Goal: Task Accomplishment & Management: Manage account settings

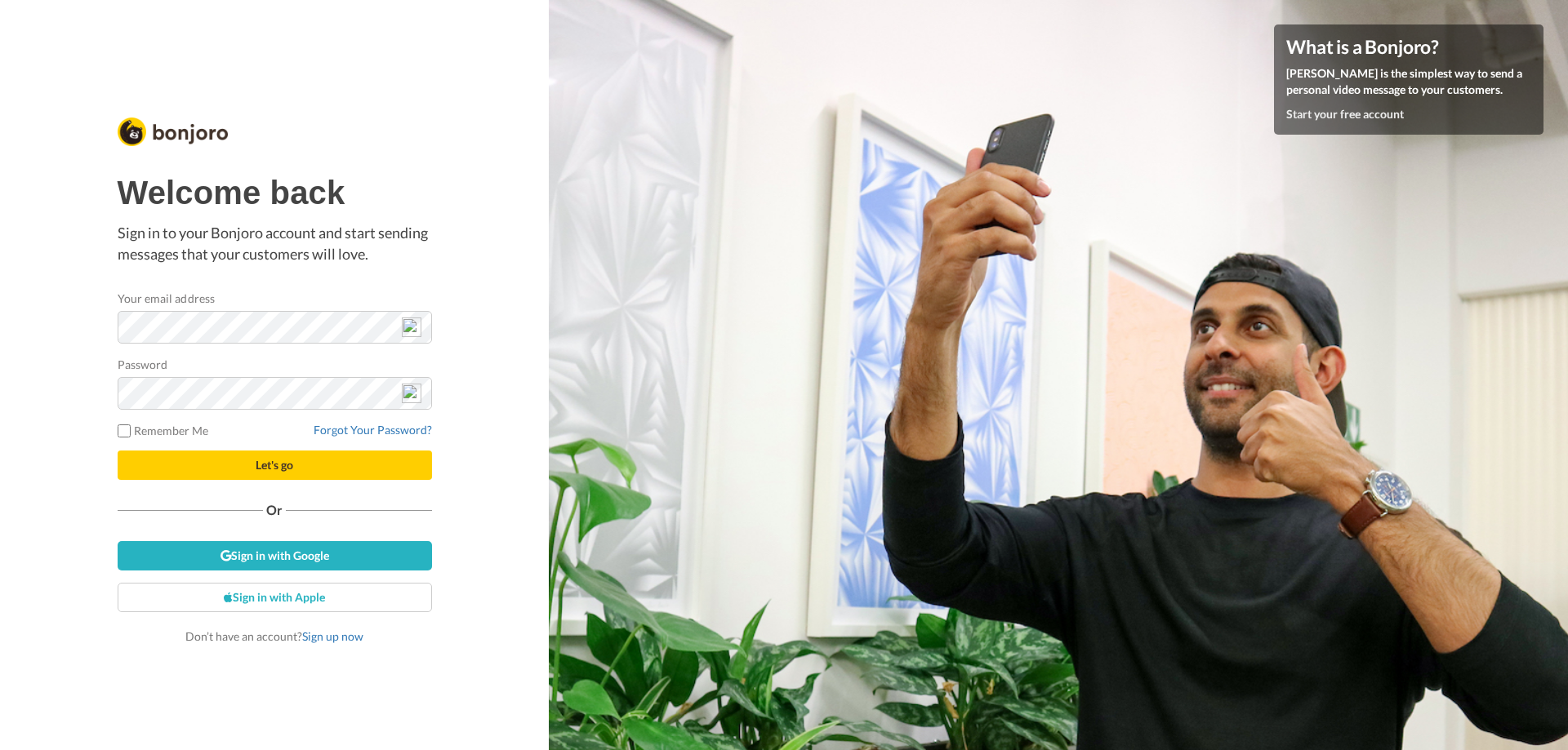
click at [482, 487] on div "Welcome back Sign in to your Bonjoro account and start sending messages that yo…" at bounding box center [274, 375] width 549 height 750
click at [357, 430] on link "Forgot Your Password?" at bounding box center [373, 430] width 119 height 14
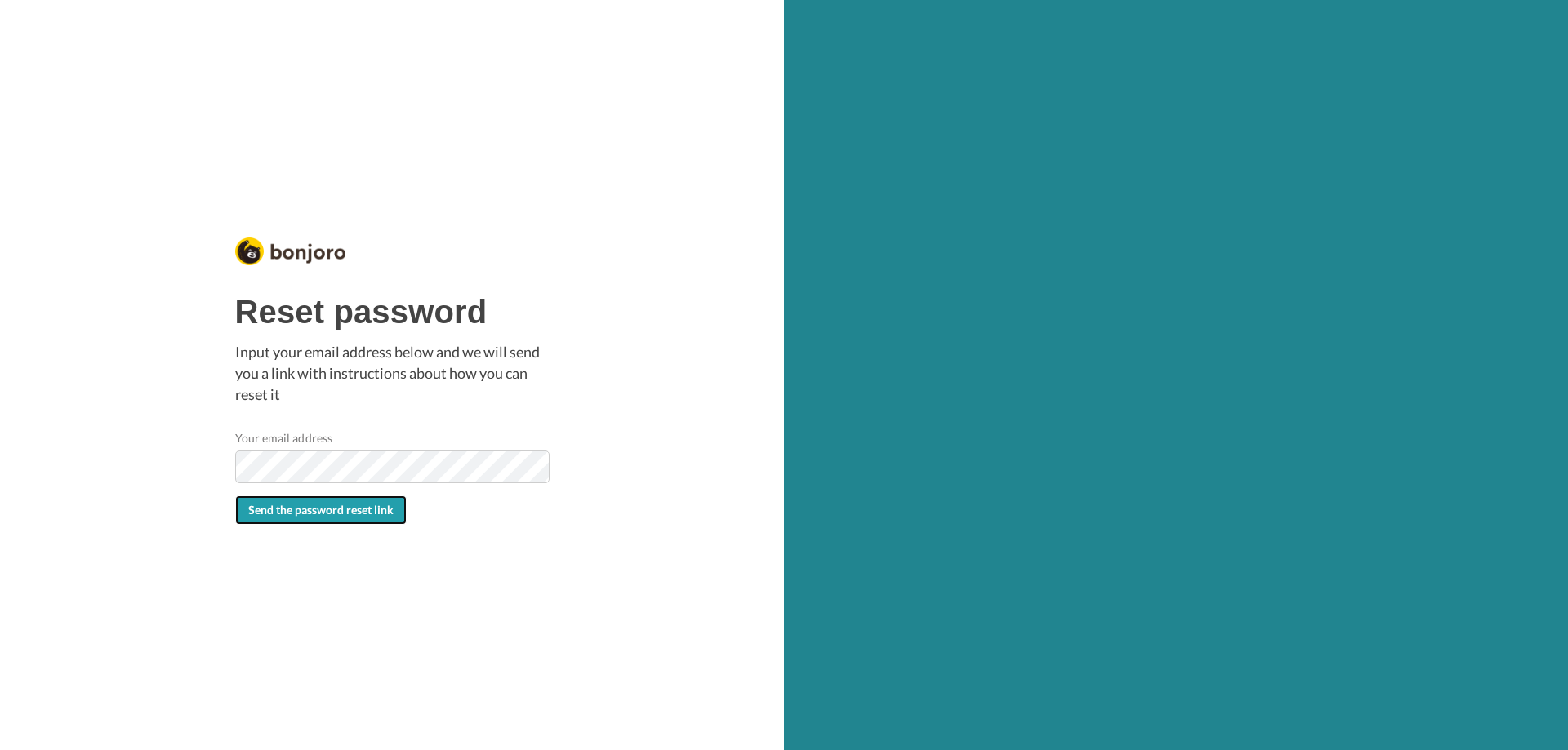
click at [284, 508] on span "Send the password reset link" at bounding box center [320, 510] width 145 height 14
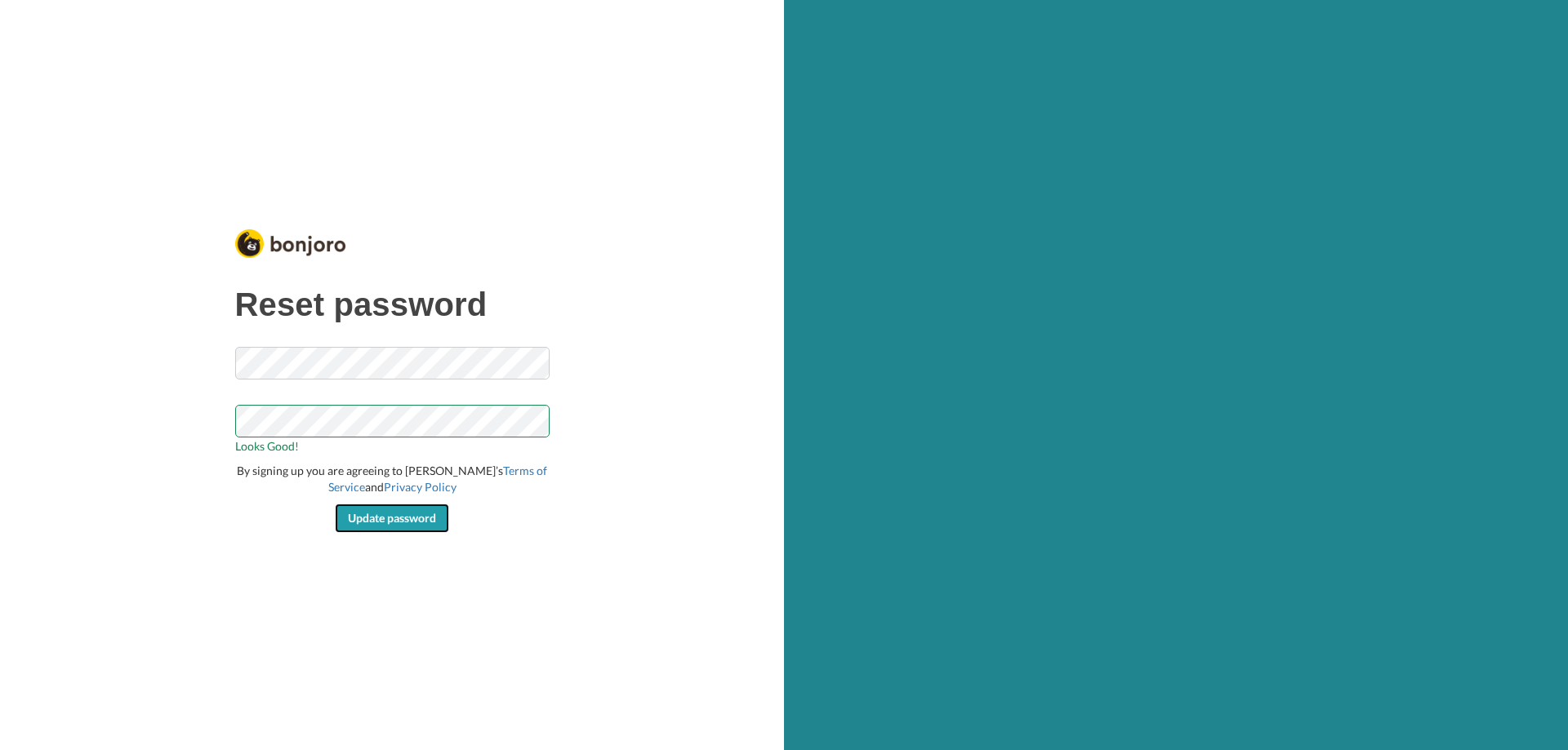
click at [373, 517] on span "Update password" at bounding box center [392, 518] width 88 height 14
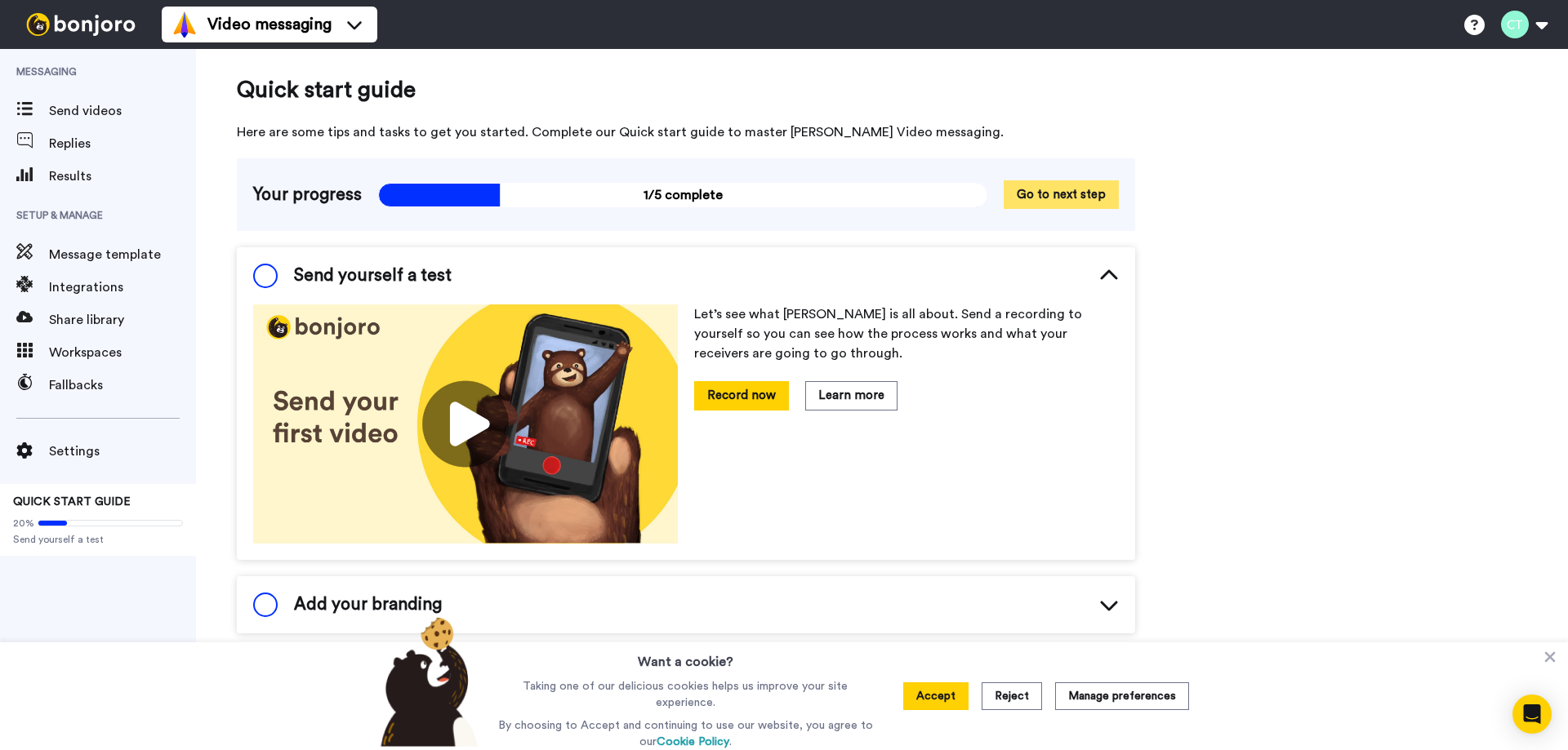
click at [1060, 195] on button "Go to next step" at bounding box center [1060, 194] width 115 height 29
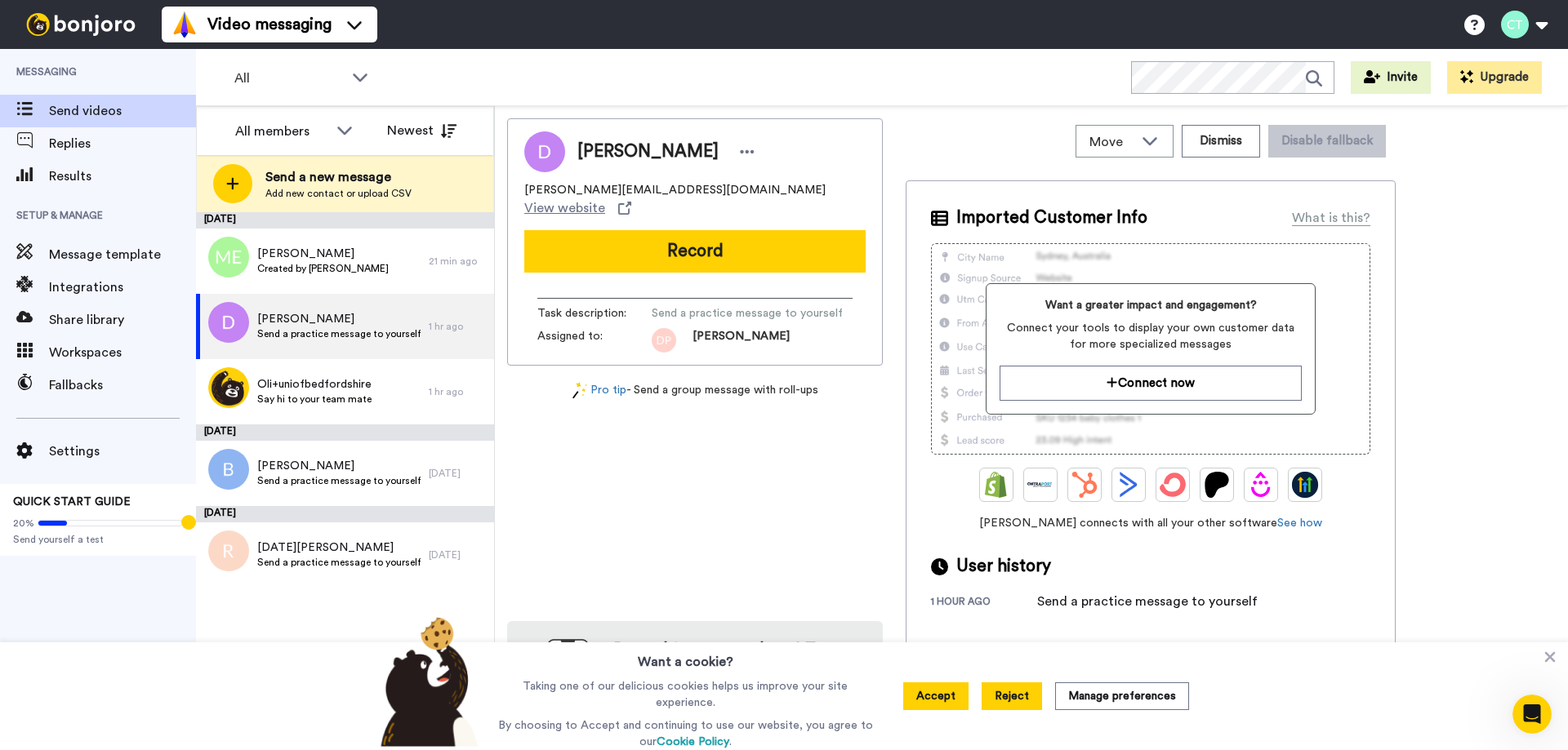
click at [1014, 700] on button "Reject" at bounding box center [1011, 696] width 61 height 28
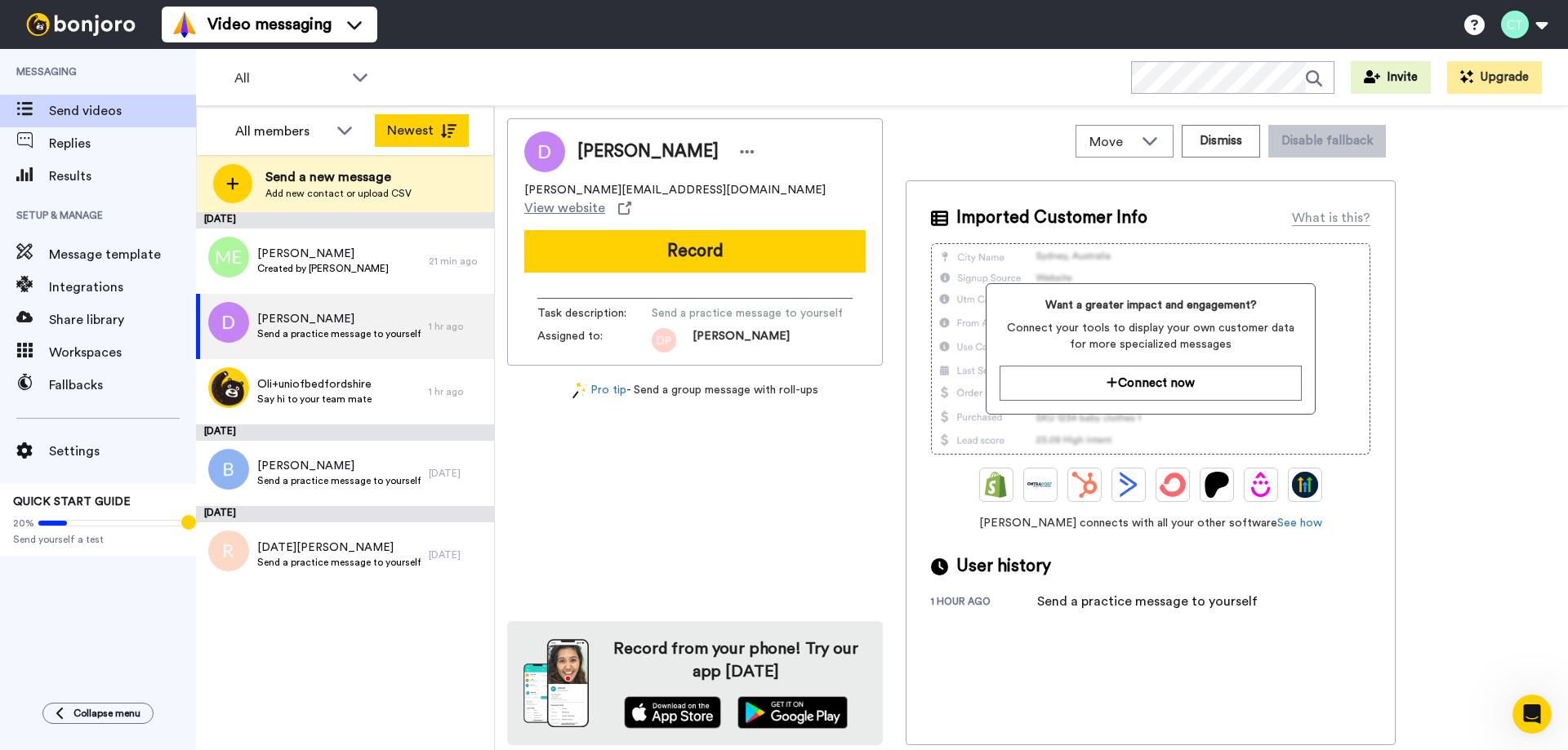
click at [411, 130] on button "Newest" at bounding box center [421, 130] width 94 height 33
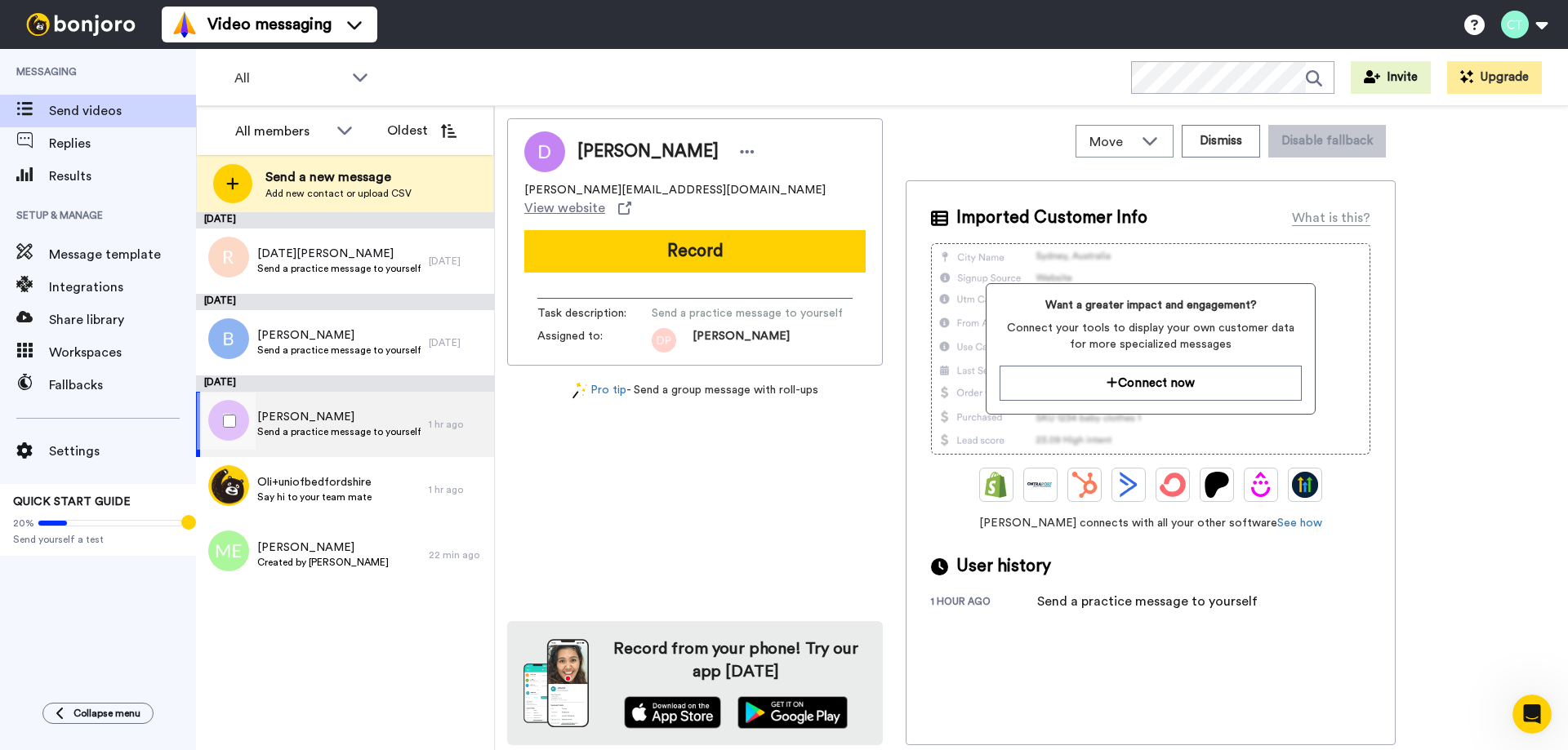
click at [304, 422] on span "[PERSON_NAME]" at bounding box center [338, 417] width 163 height 16
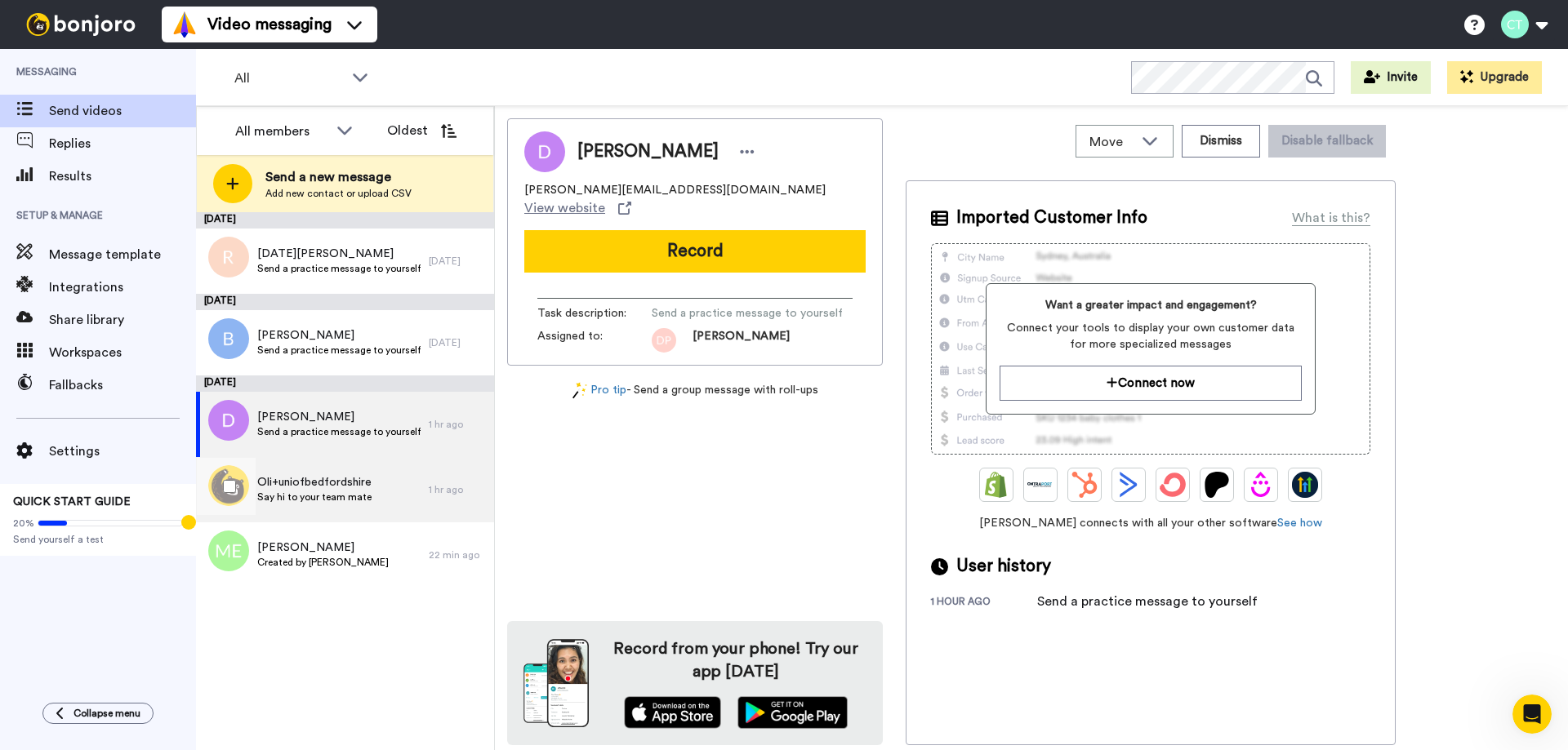
click at [294, 480] on span "Oli+uniofbedfordshire" at bounding box center [314, 482] width 114 height 16
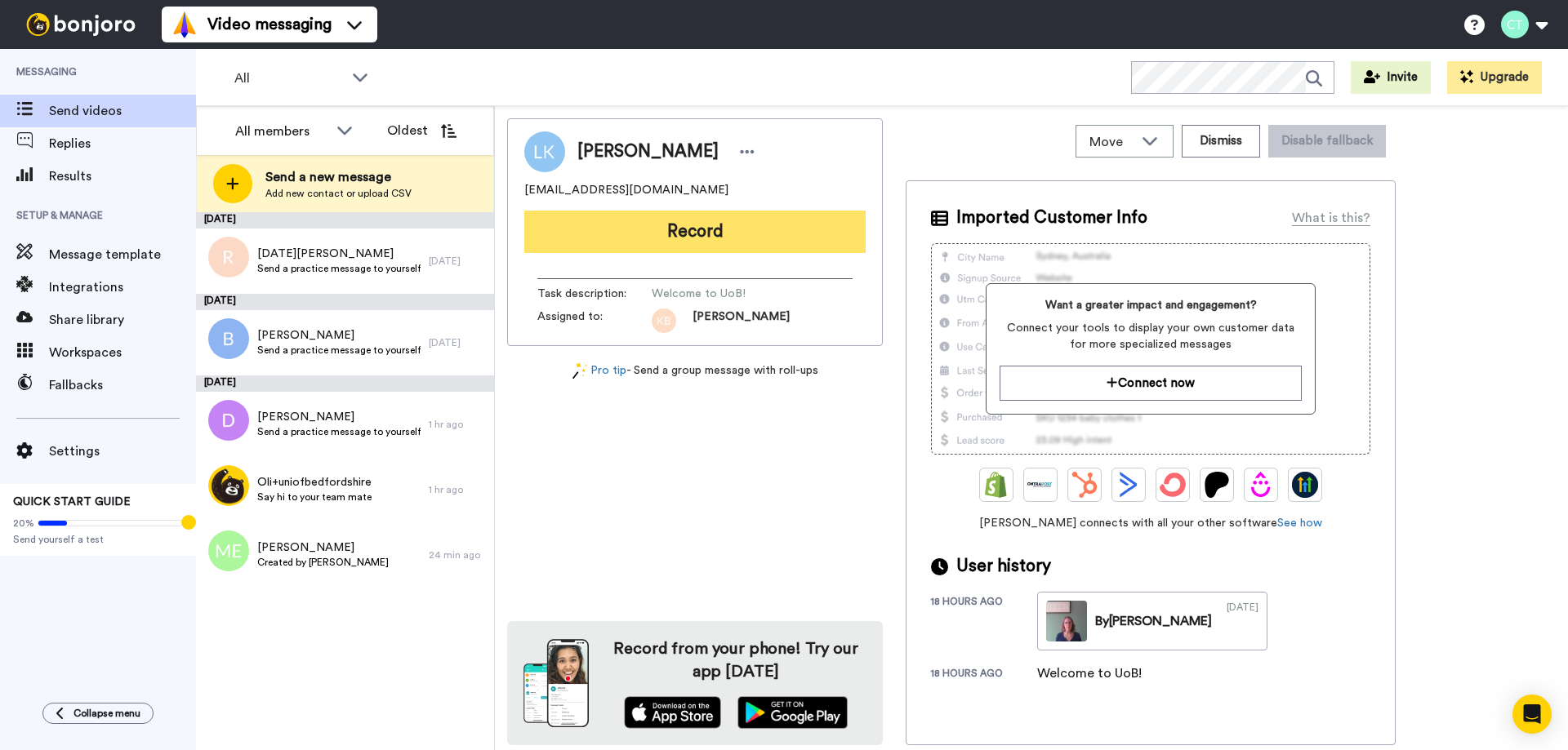
click at [672, 227] on button "Record" at bounding box center [695, 232] width 342 height 43
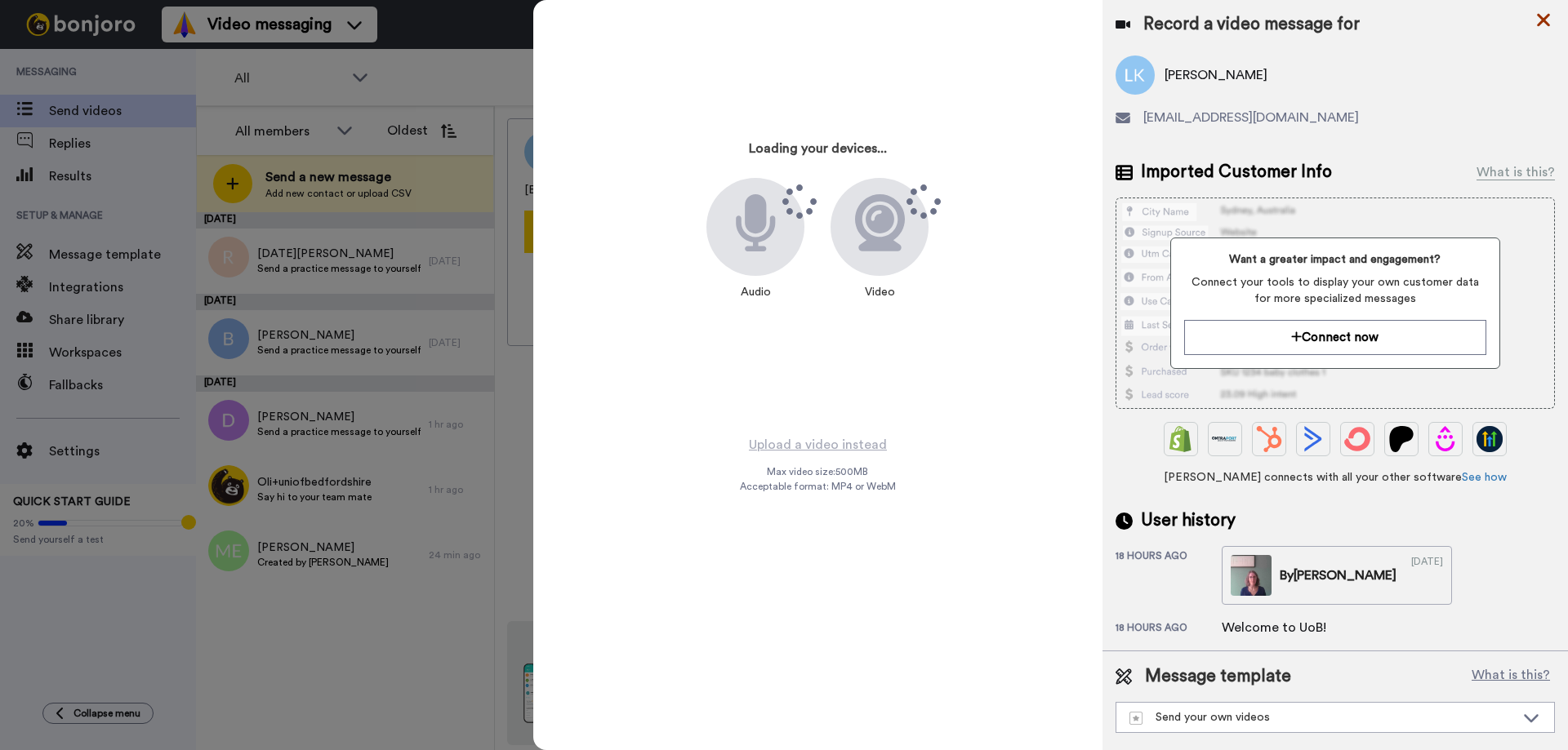
click at [1544, 21] on icon at bounding box center [1543, 21] width 13 height 13
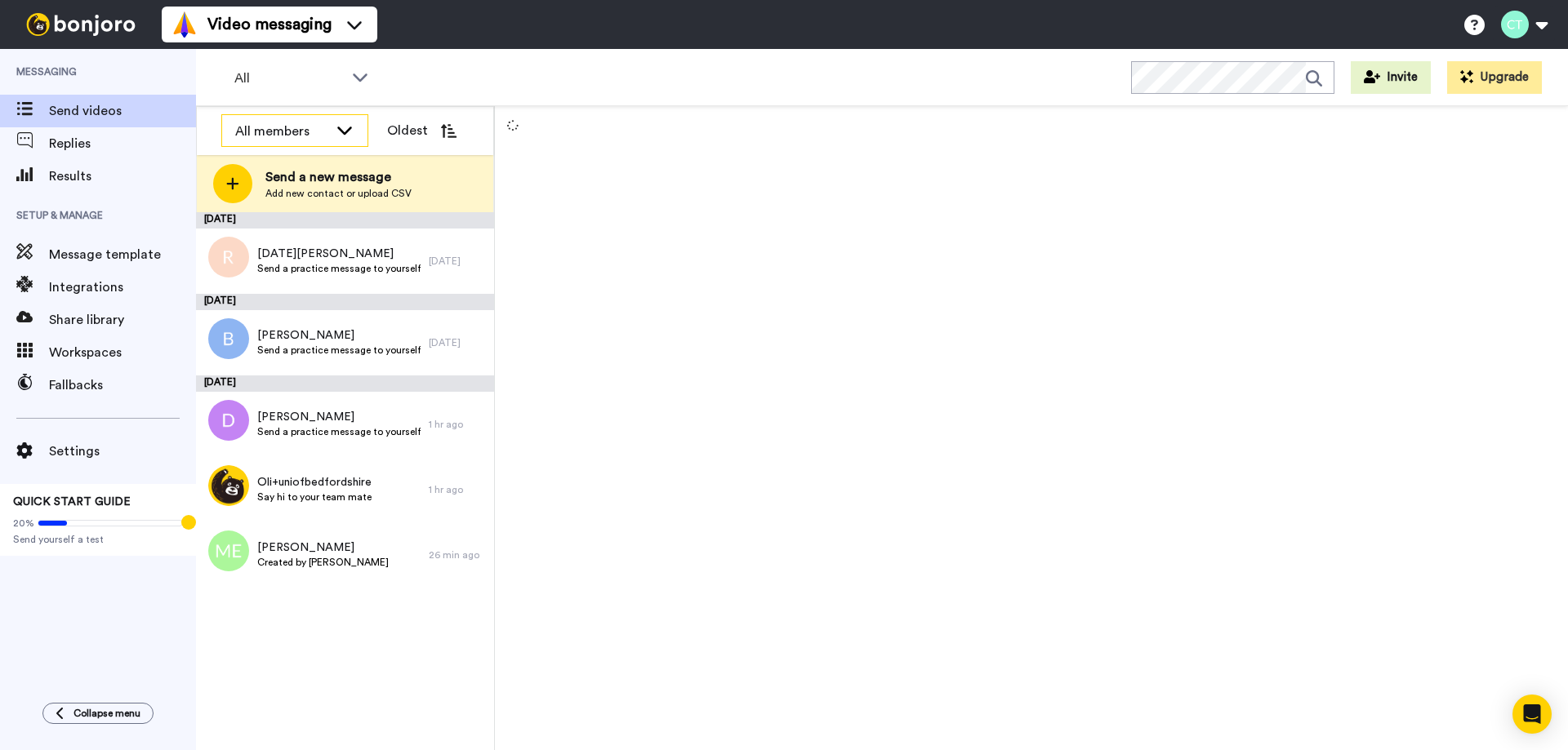
click at [351, 135] on icon at bounding box center [344, 129] width 20 height 16
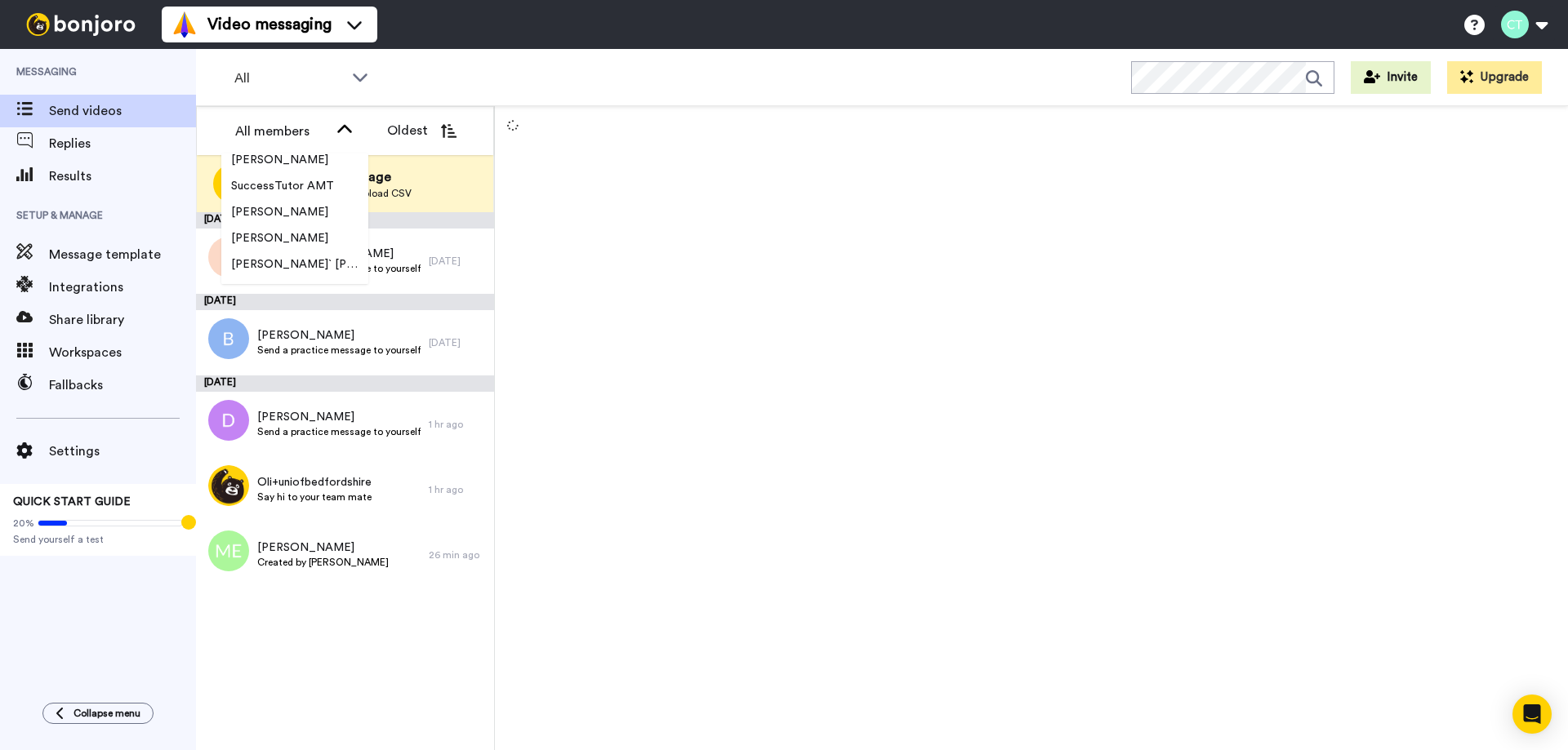
scroll to position [157, 0]
click at [262, 246] on span "[PERSON_NAME]" at bounding box center [279, 244] width 117 height 16
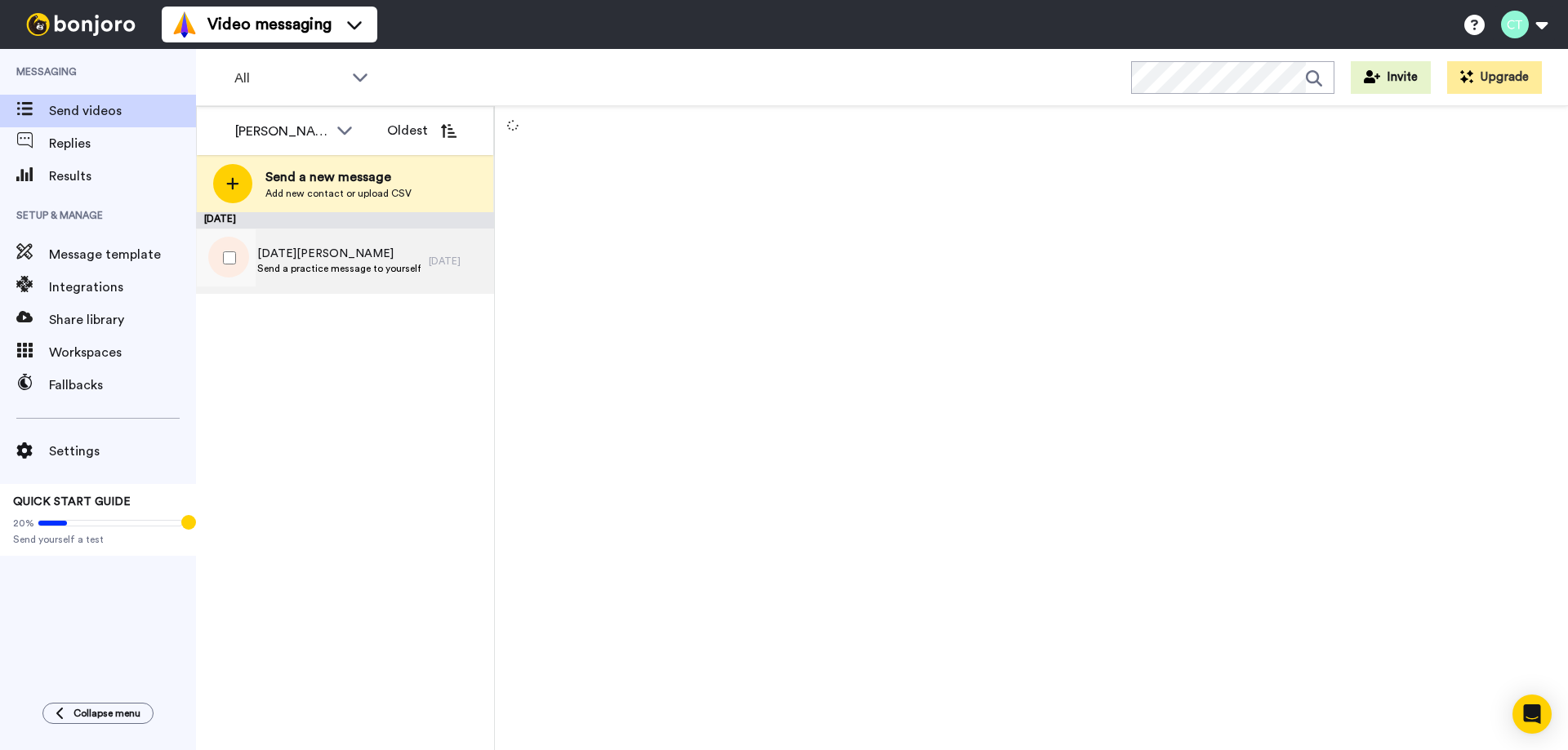
click at [351, 258] on span "Noel Douglas" at bounding box center [338, 254] width 163 height 16
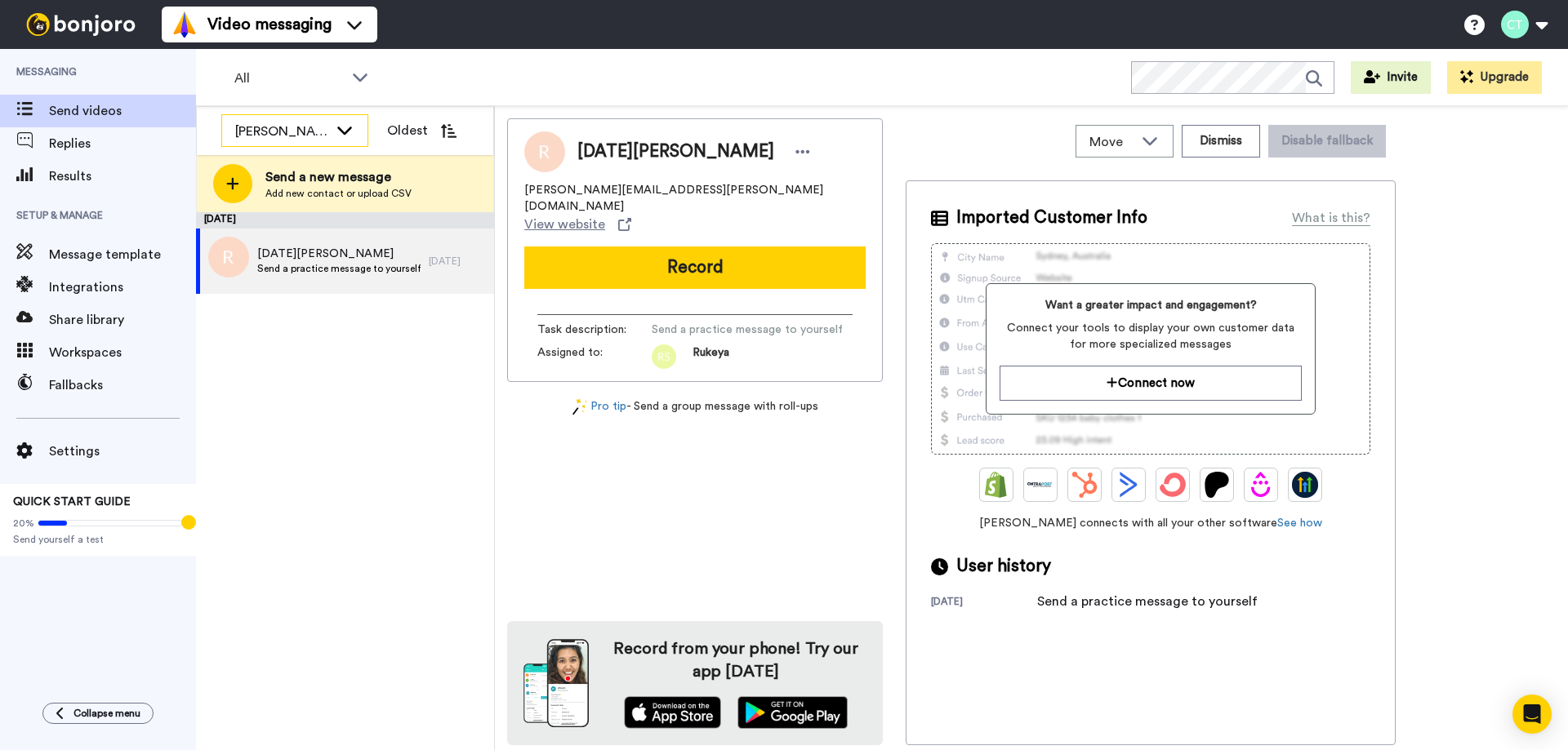
click at [343, 131] on icon at bounding box center [344, 130] width 14 height 8
click at [355, 72] on icon at bounding box center [360, 77] width 20 height 16
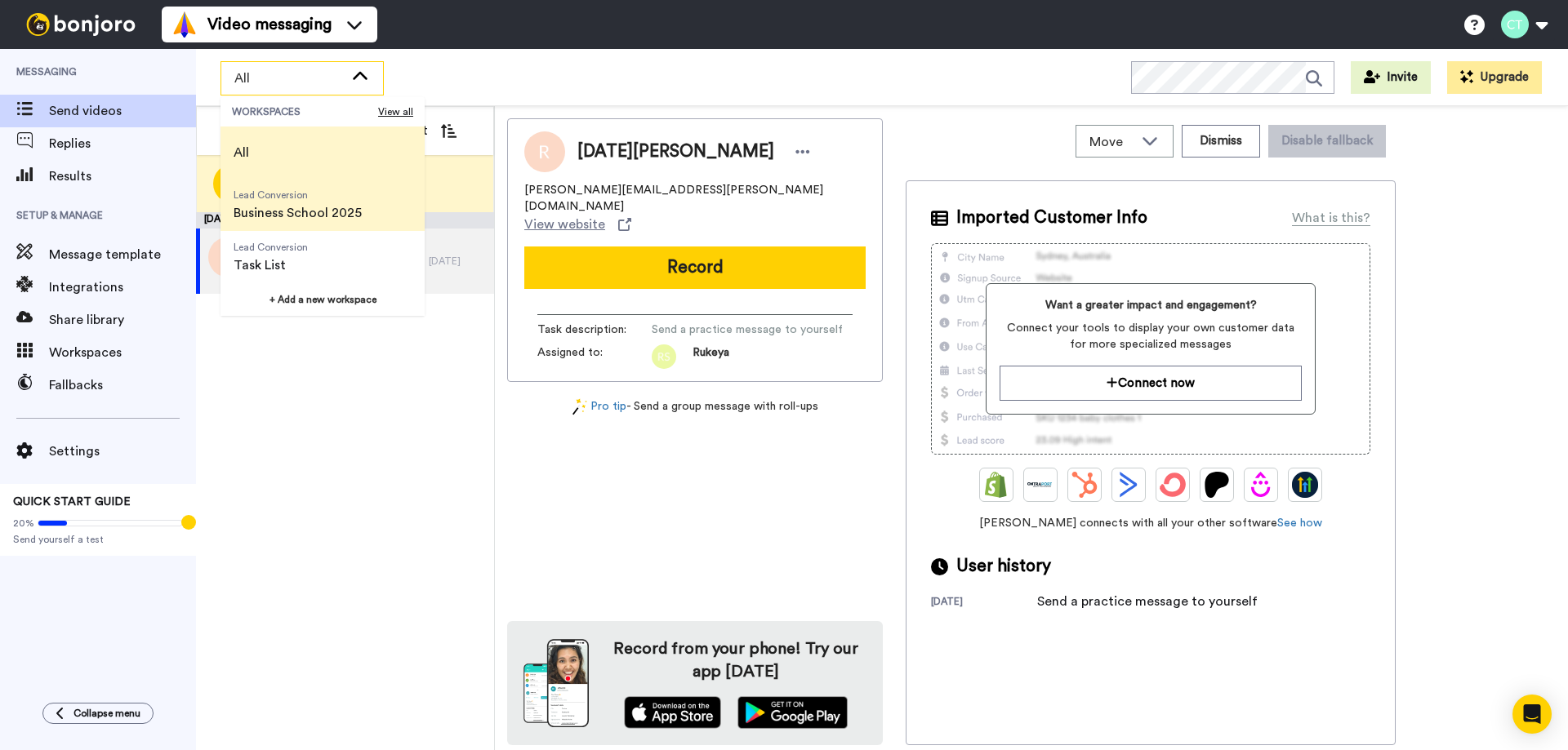
click at [305, 210] on span "Business School 2025" at bounding box center [298, 213] width 128 height 20
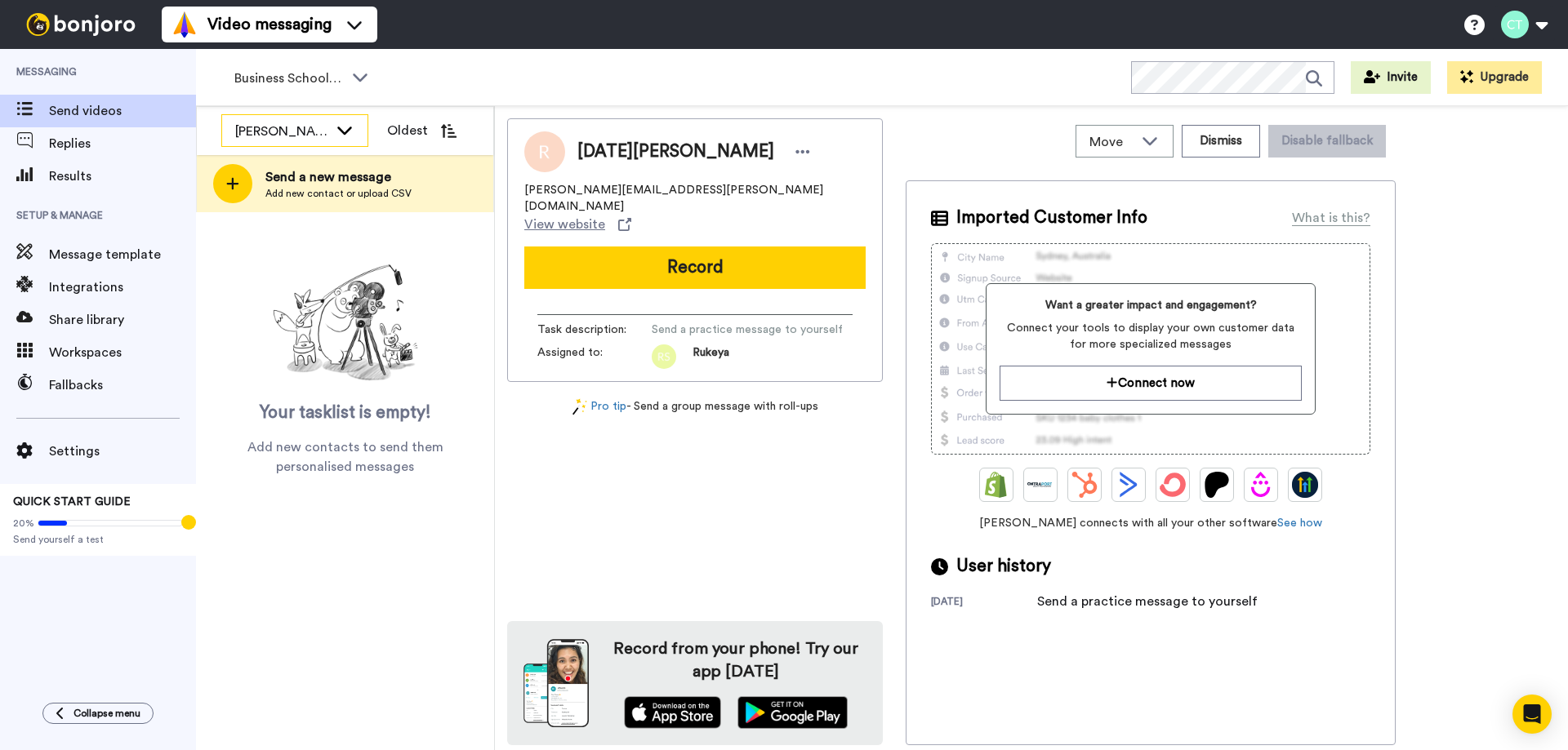
click at [341, 128] on icon at bounding box center [344, 129] width 20 height 16
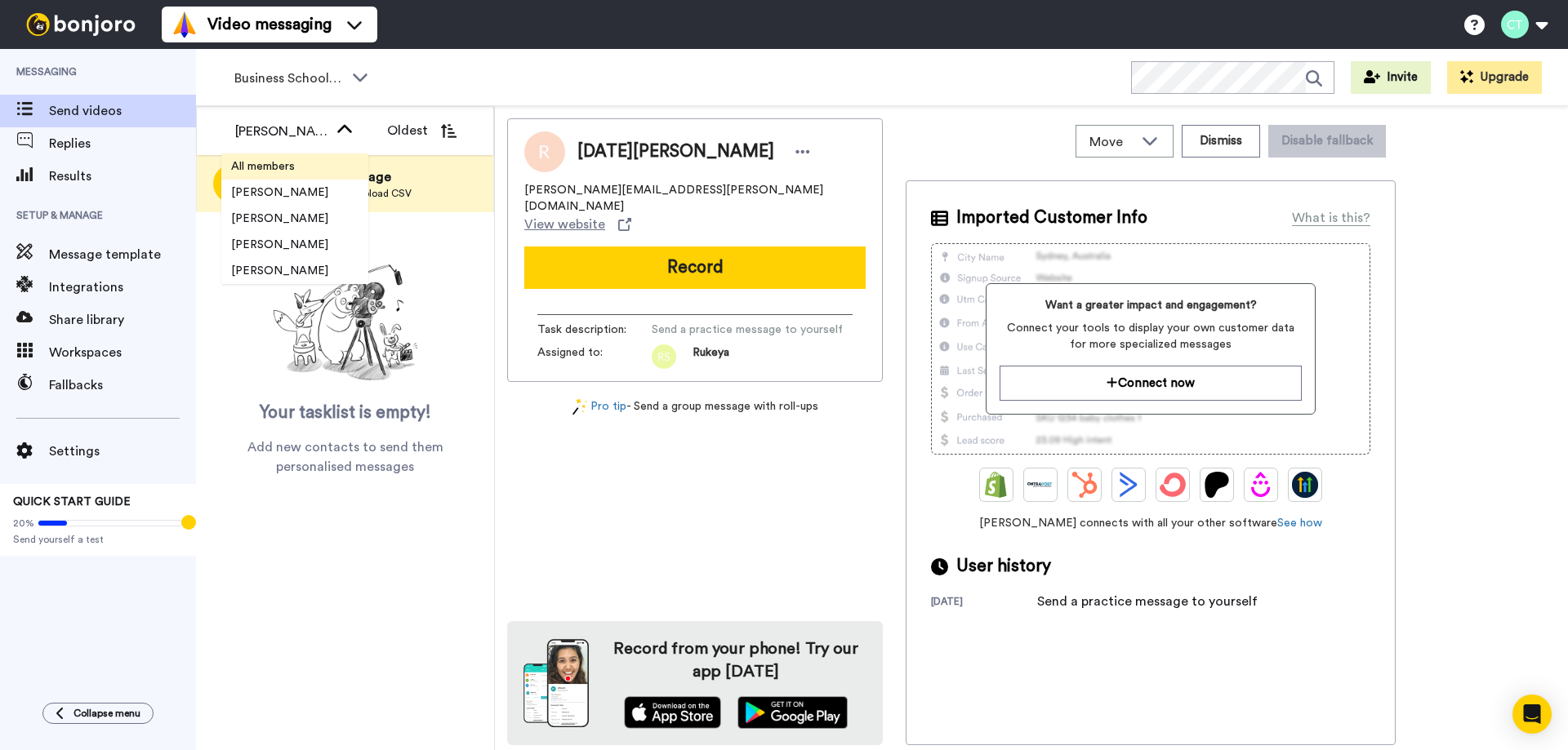
click at [284, 163] on span "All members" at bounding box center [262, 167] width 83 height 16
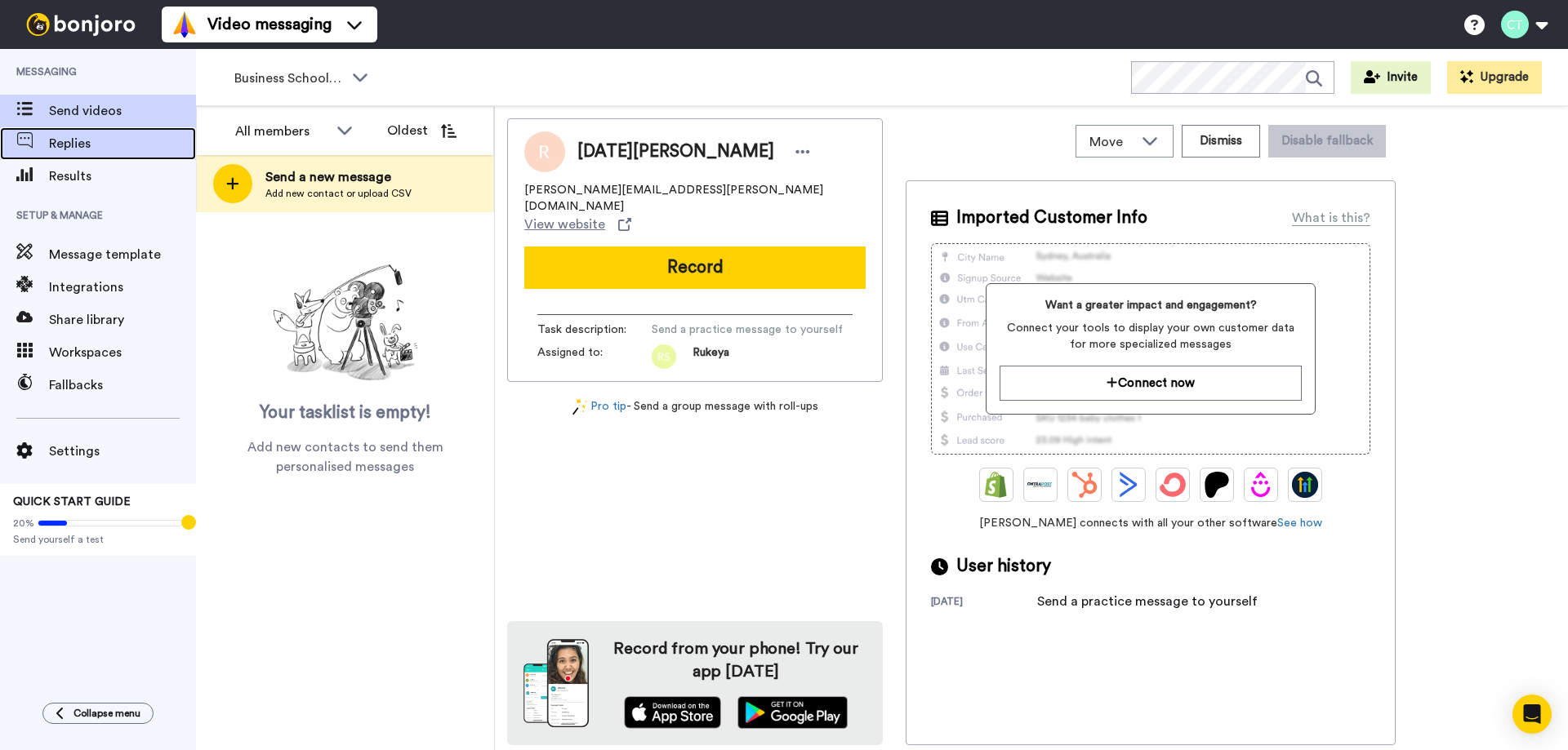
click at [65, 142] on span "Replies" at bounding box center [122, 144] width 147 height 20
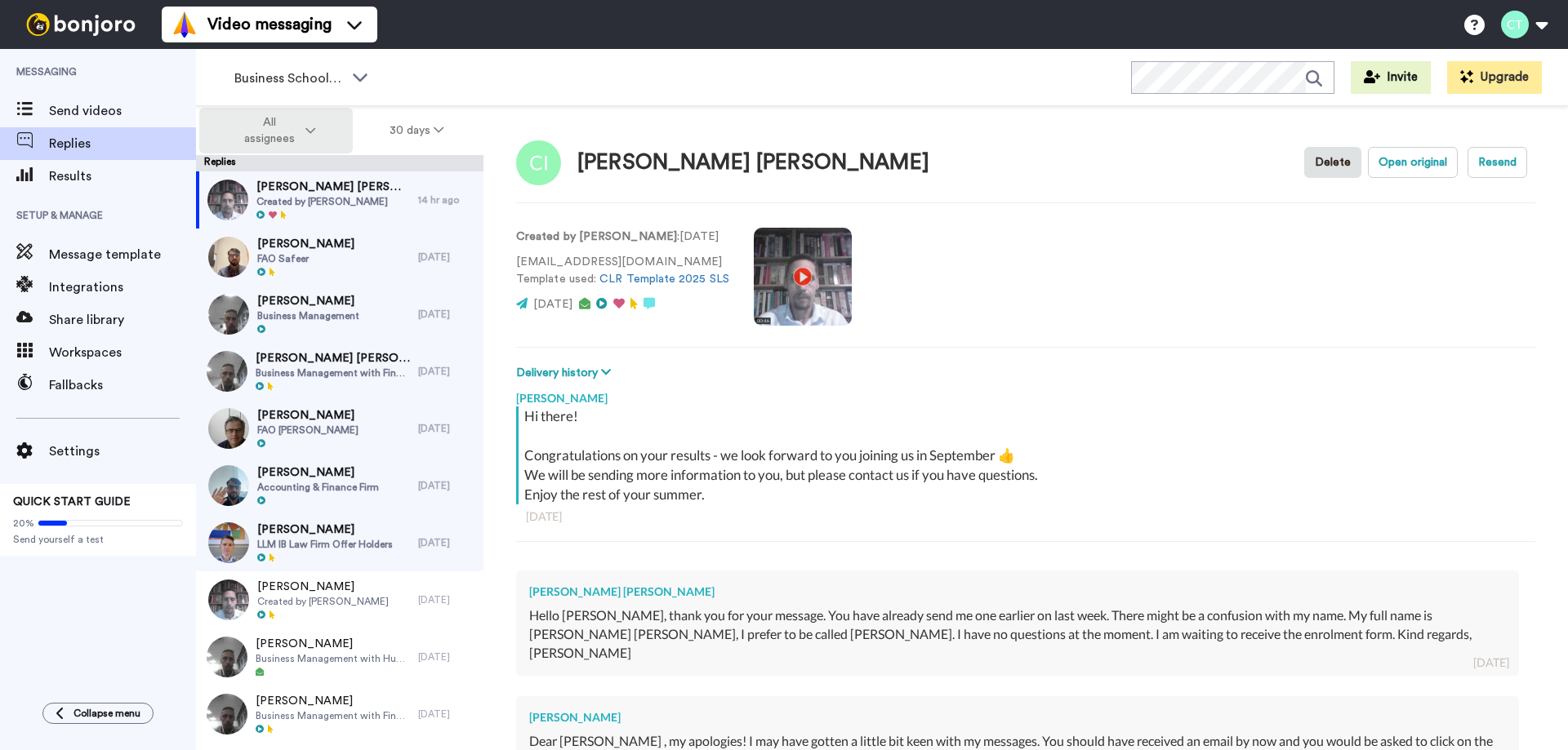
click at [310, 128] on icon at bounding box center [309, 130] width 10 height 12
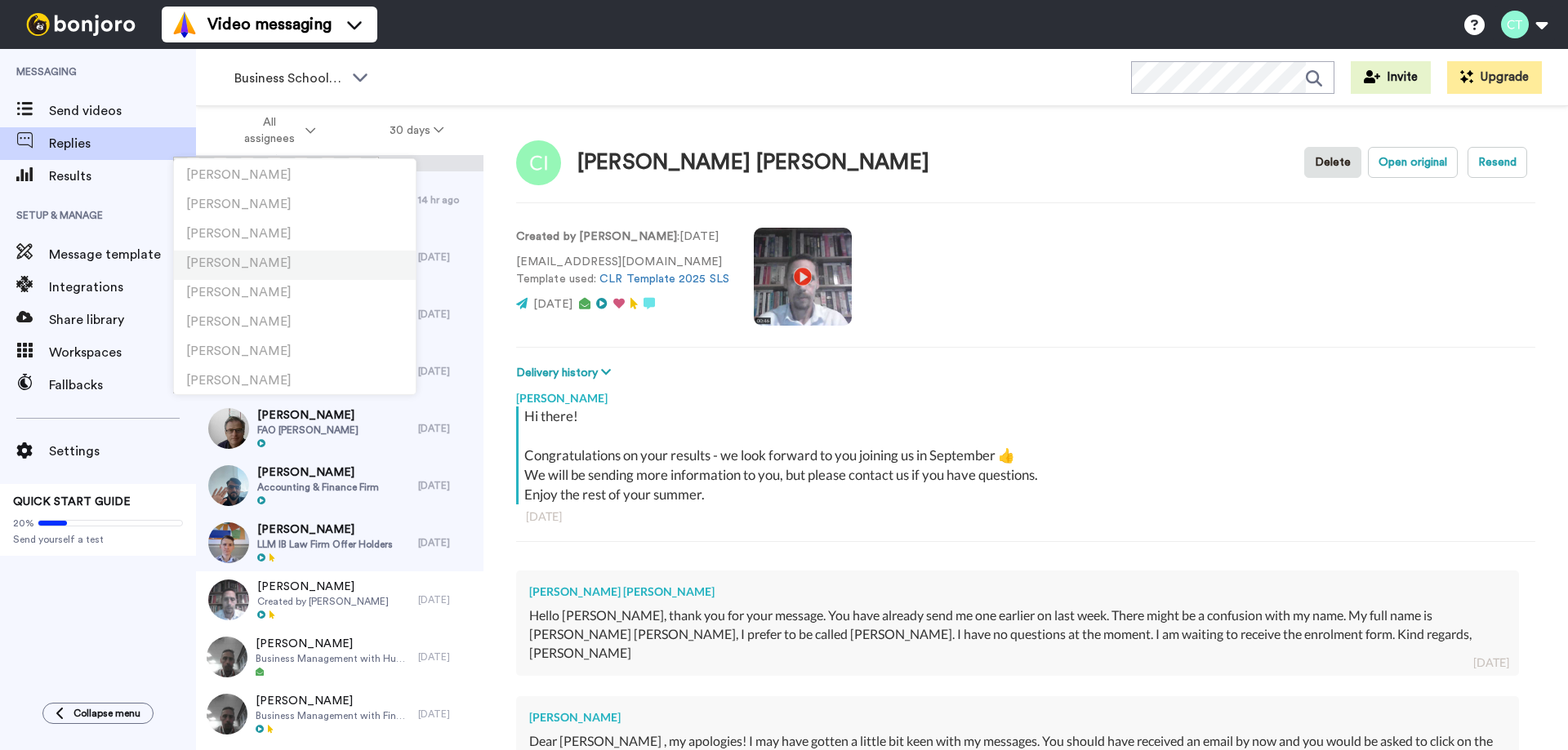
scroll to position [326, 0]
click at [232, 224] on span "[PERSON_NAME]" at bounding box center [239, 227] width 105 height 12
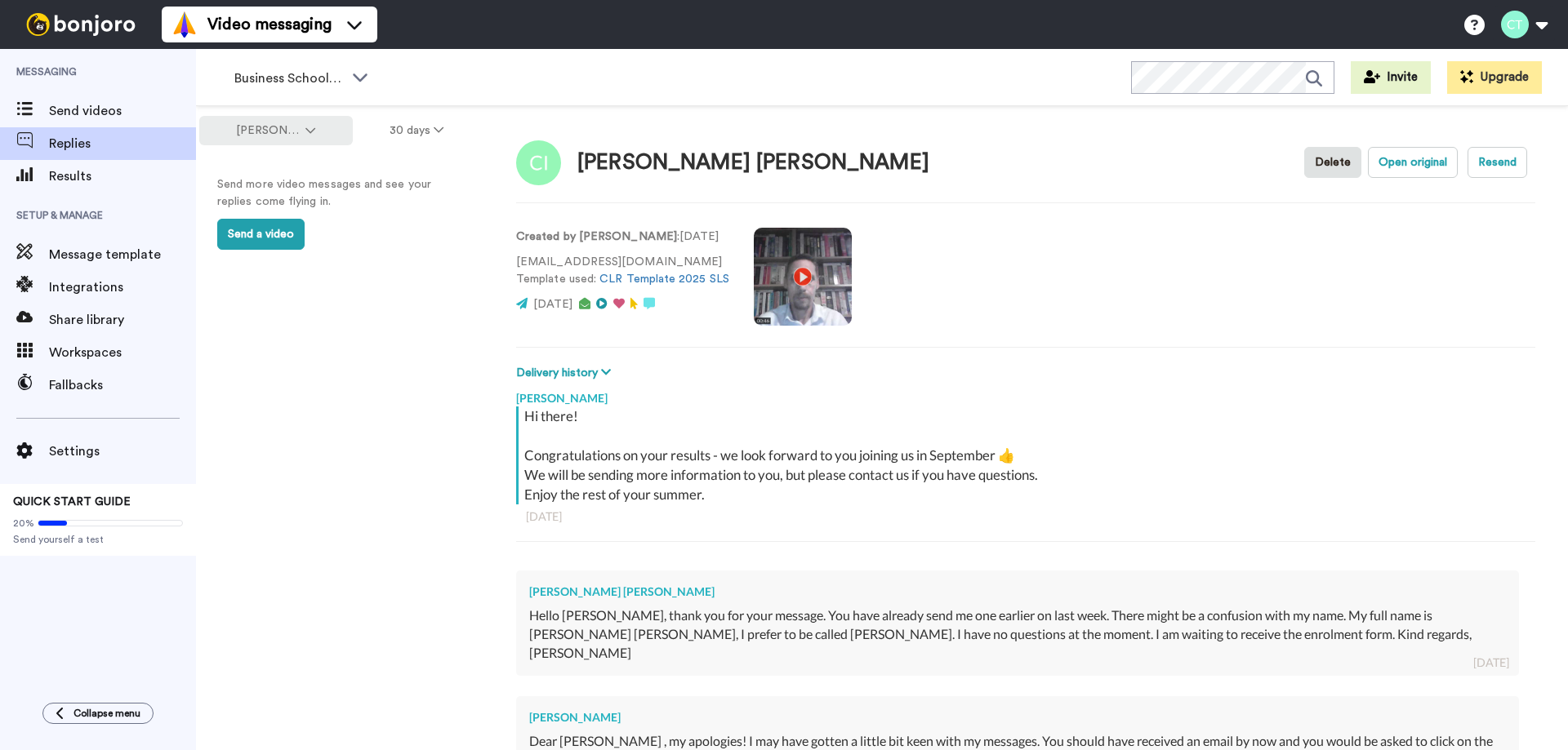
click at [312, 127] on icon at bounding box center [309, 130] width 10 height 12
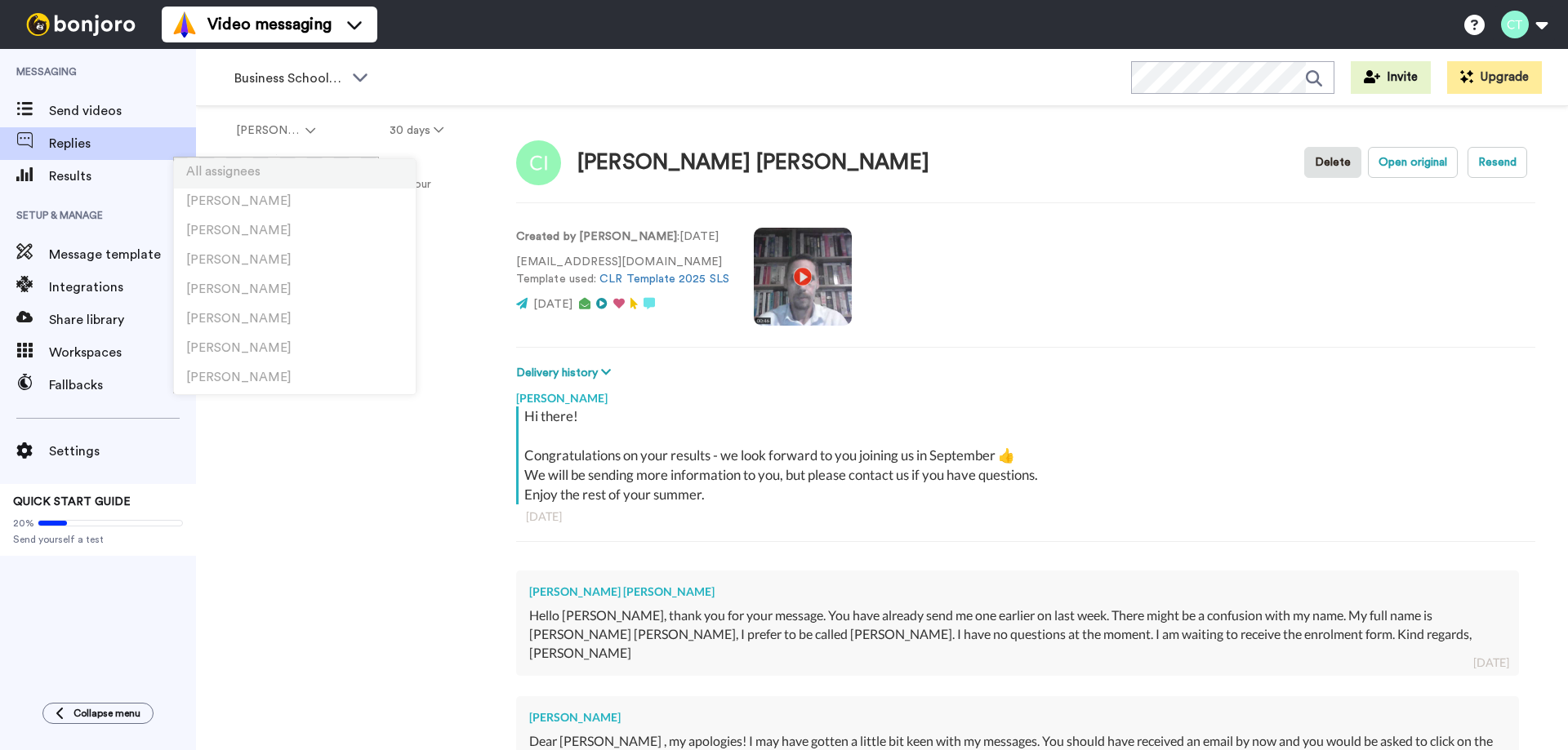
click at [249, 169] on span "All assignees" at bounding box center [223, 172] width 74 height 12
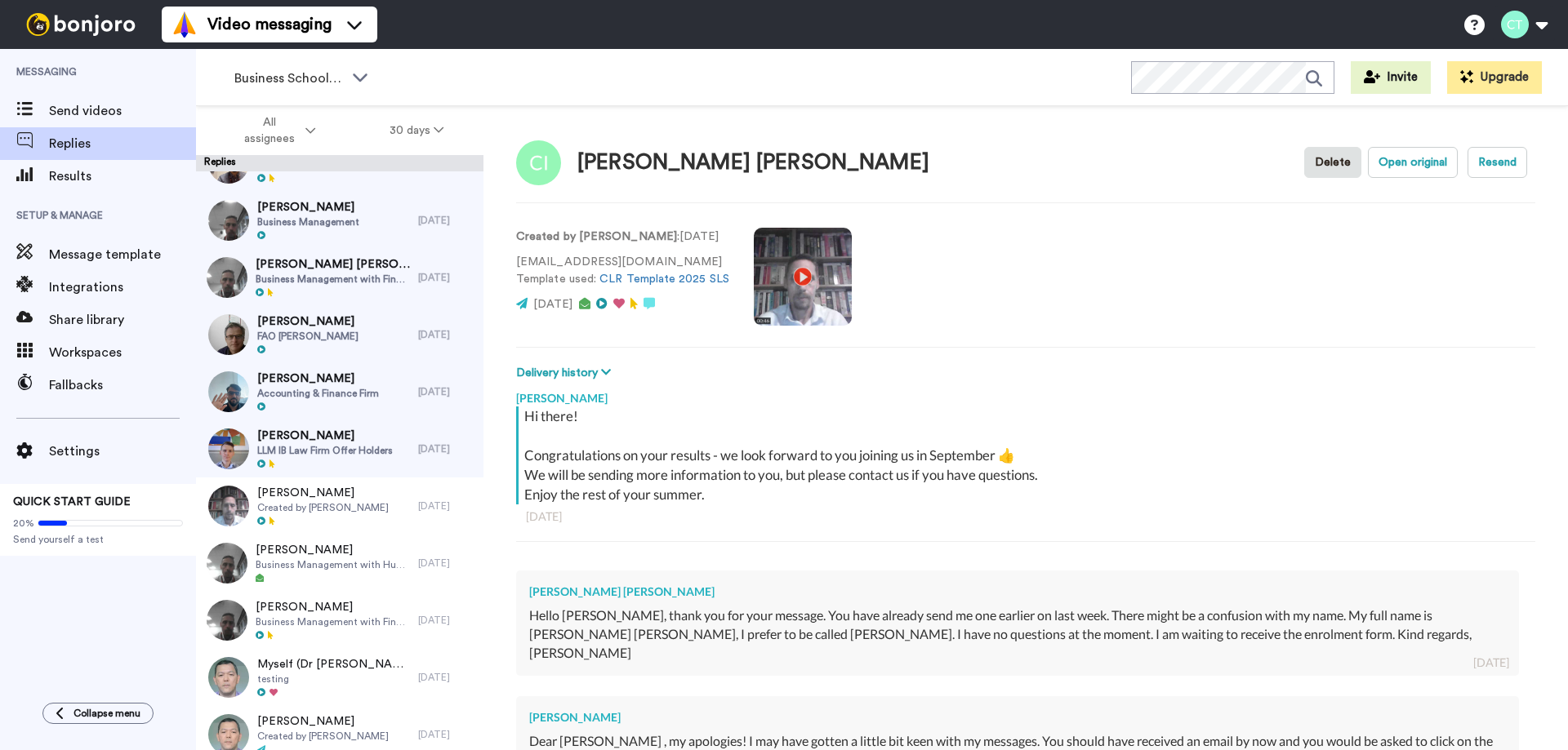
scroll to position [97, 0]
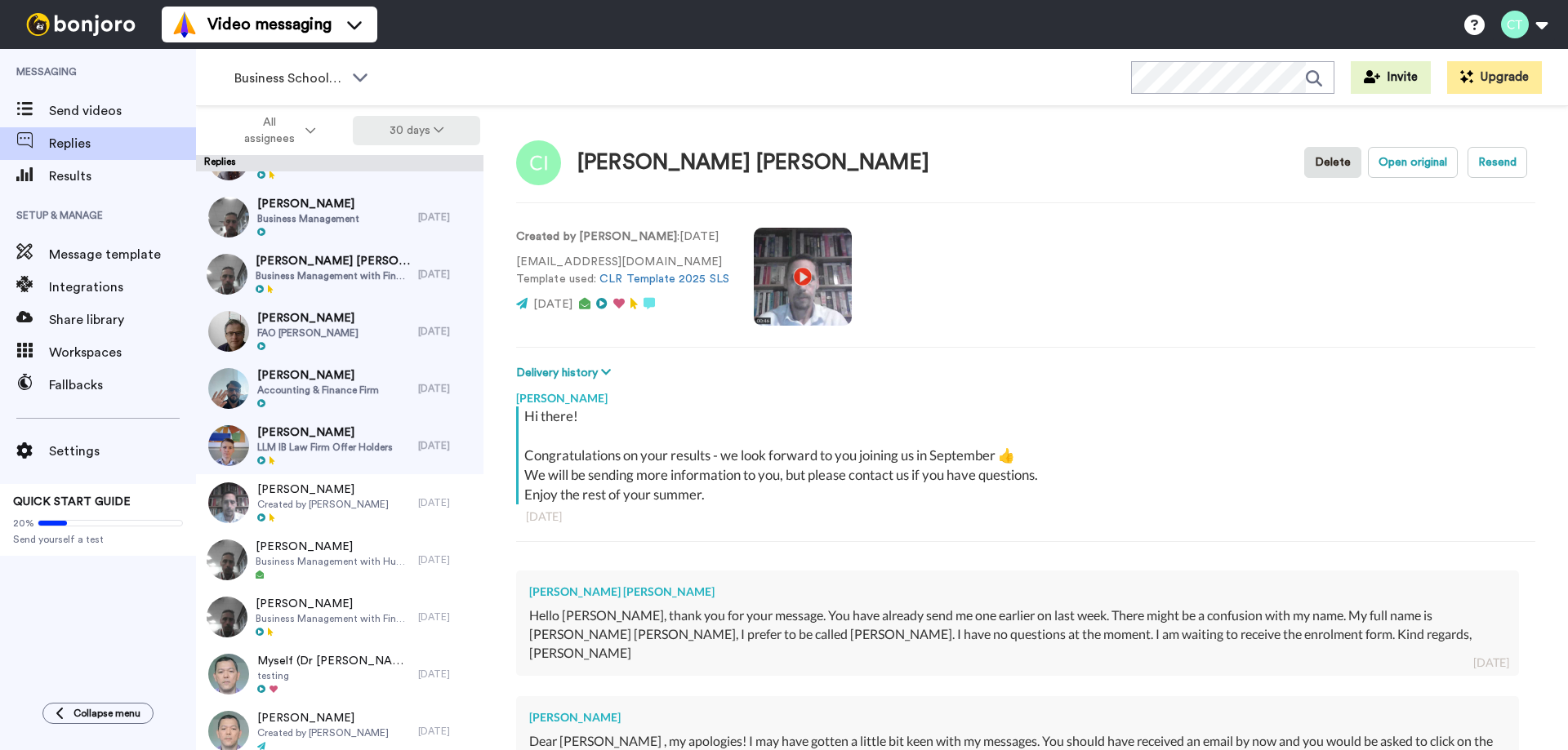
click at [428, 126] on button "30 days" at bounding box center [417, 130] width 128 height 29
click at [362, 80] on icon at bounding box center [359, 77] width 14 height 8
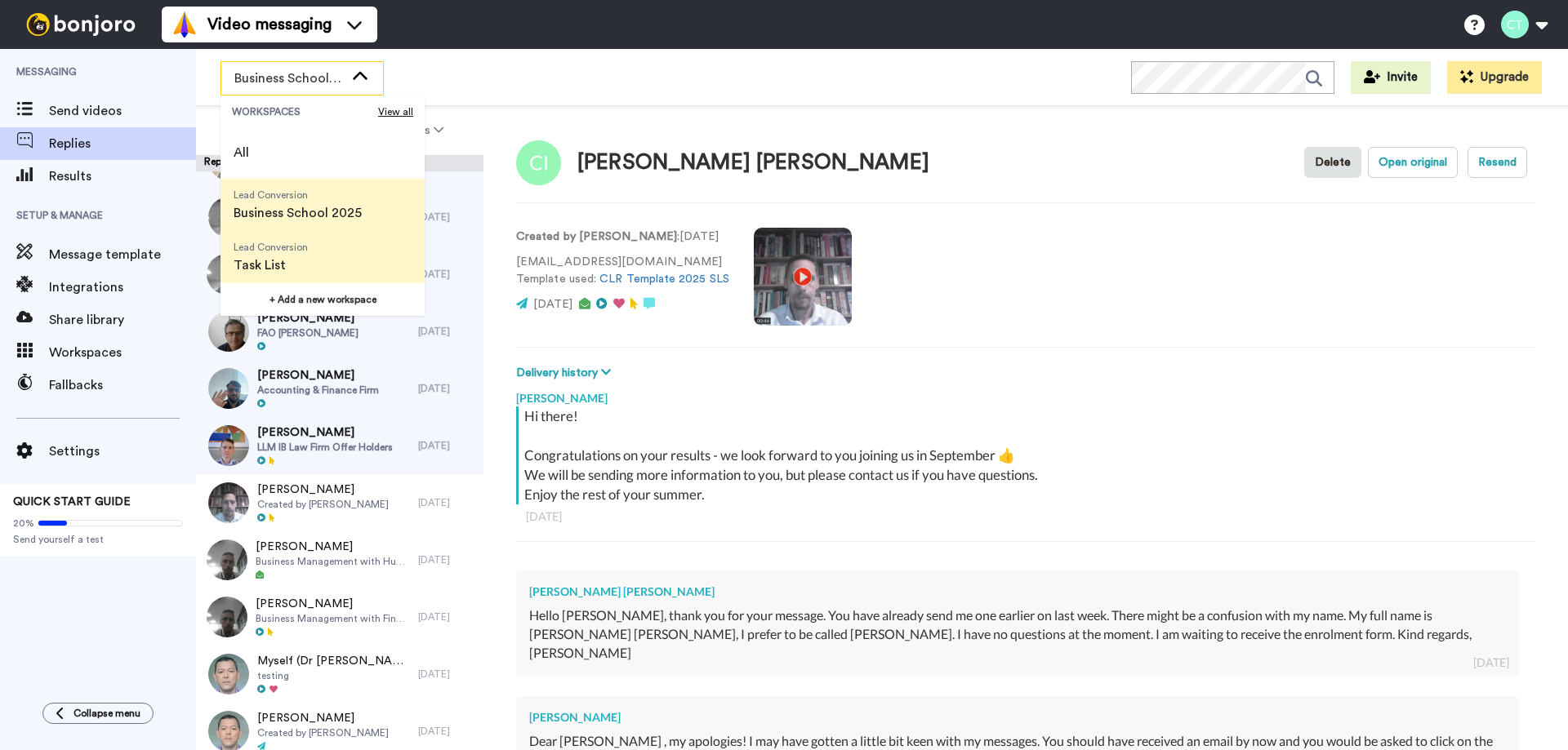
click at [266, 260] on span "Task List" at bounding box center [270, 266] width 74 height 20
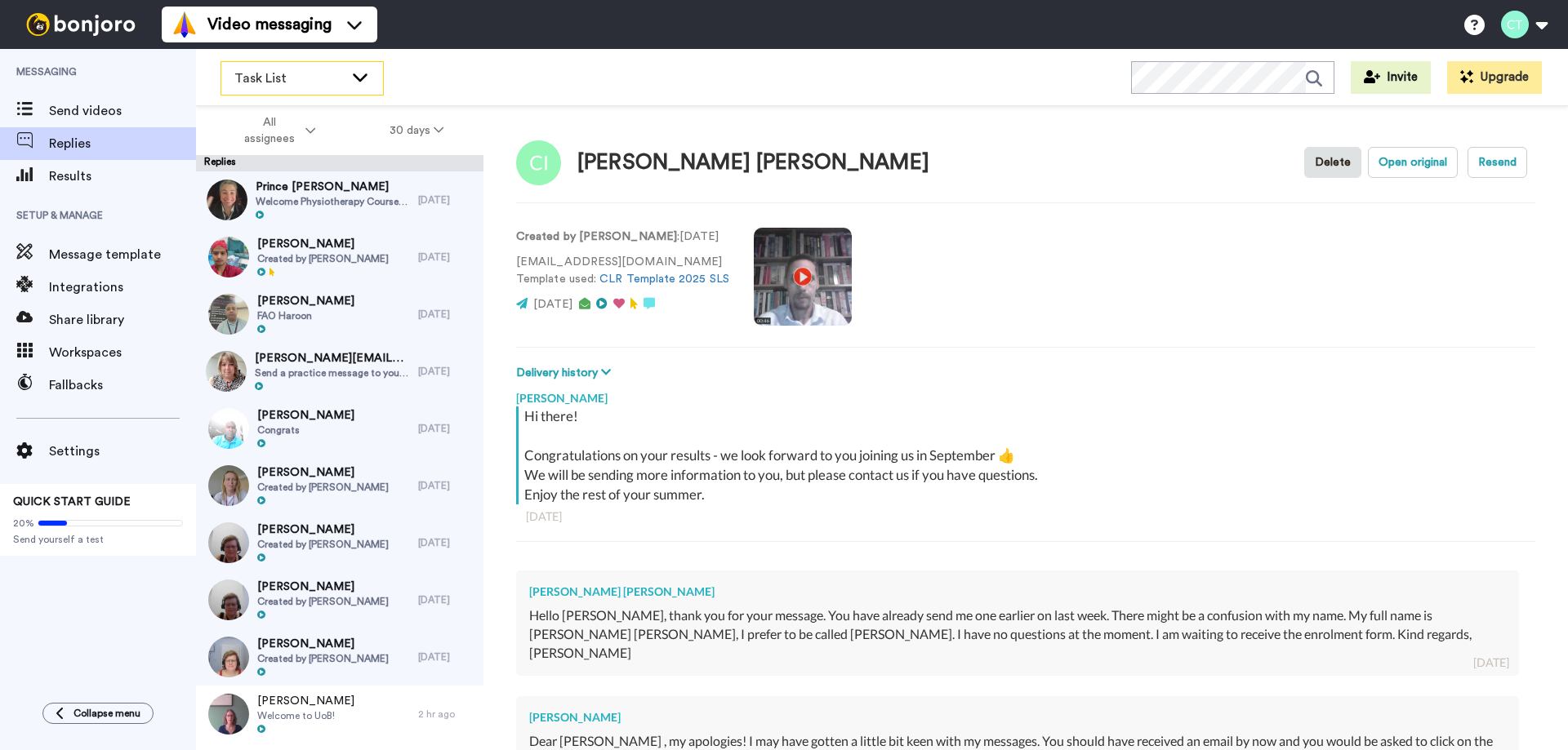
click at [358, 77] on icon at bounding box center [359, 77] width 14 height 8
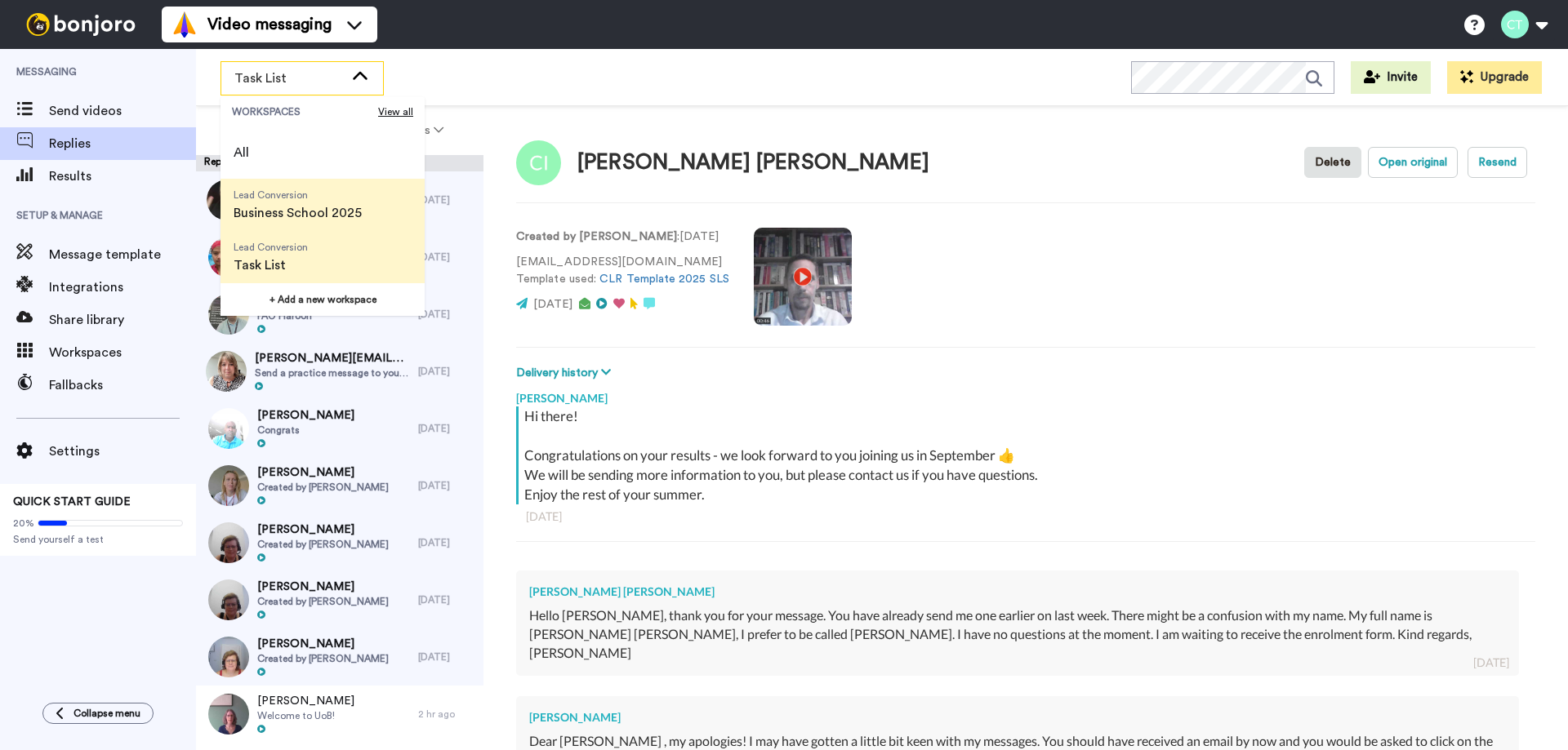
click at [278, 207] on span "Business School 2025" at bounding box center [298, 213] width 128 height 20
type textarea "x"
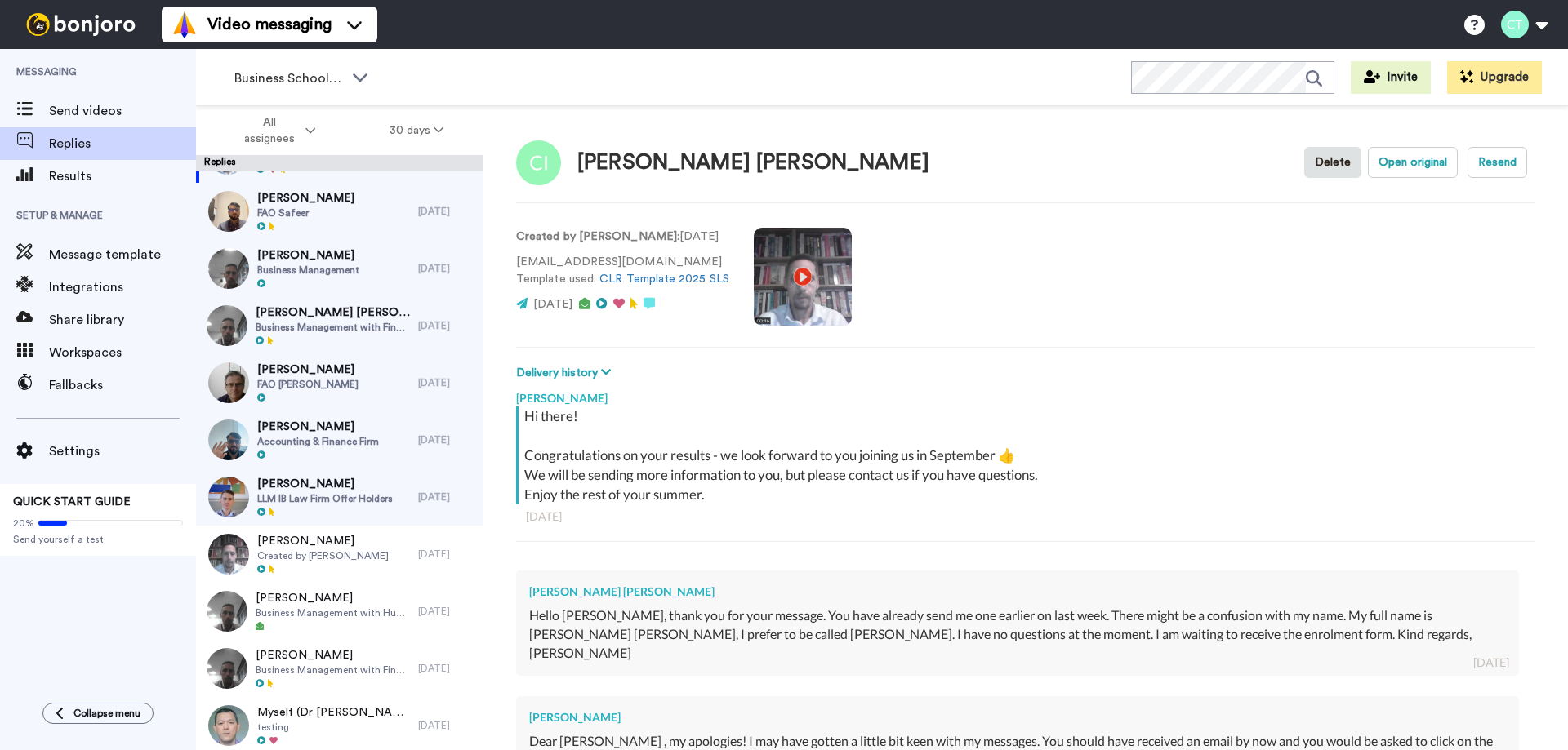
scroll to position [0, 0]
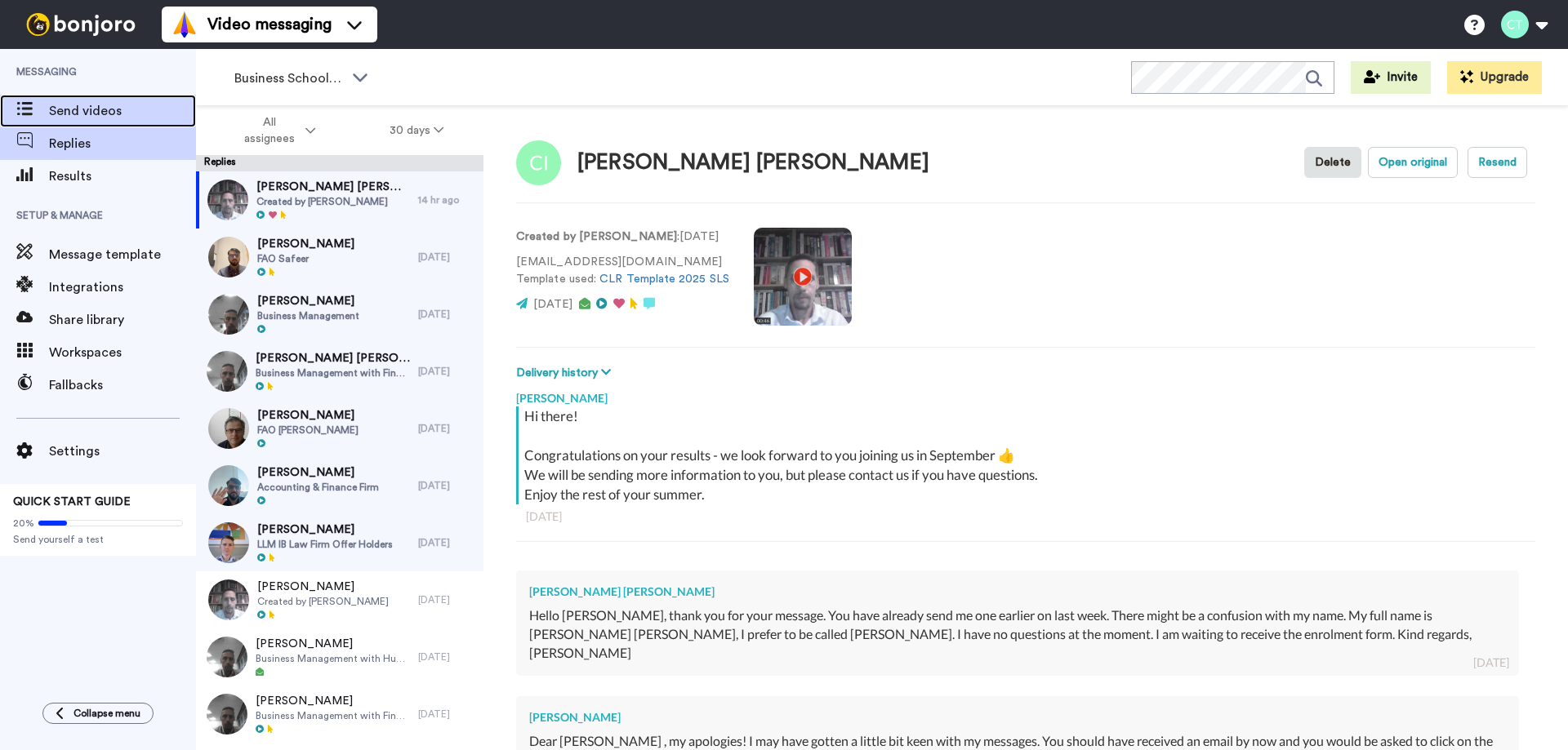
click at [65, 102] on span "Send videos" at bounding box center [122, 111] width 147 height 20
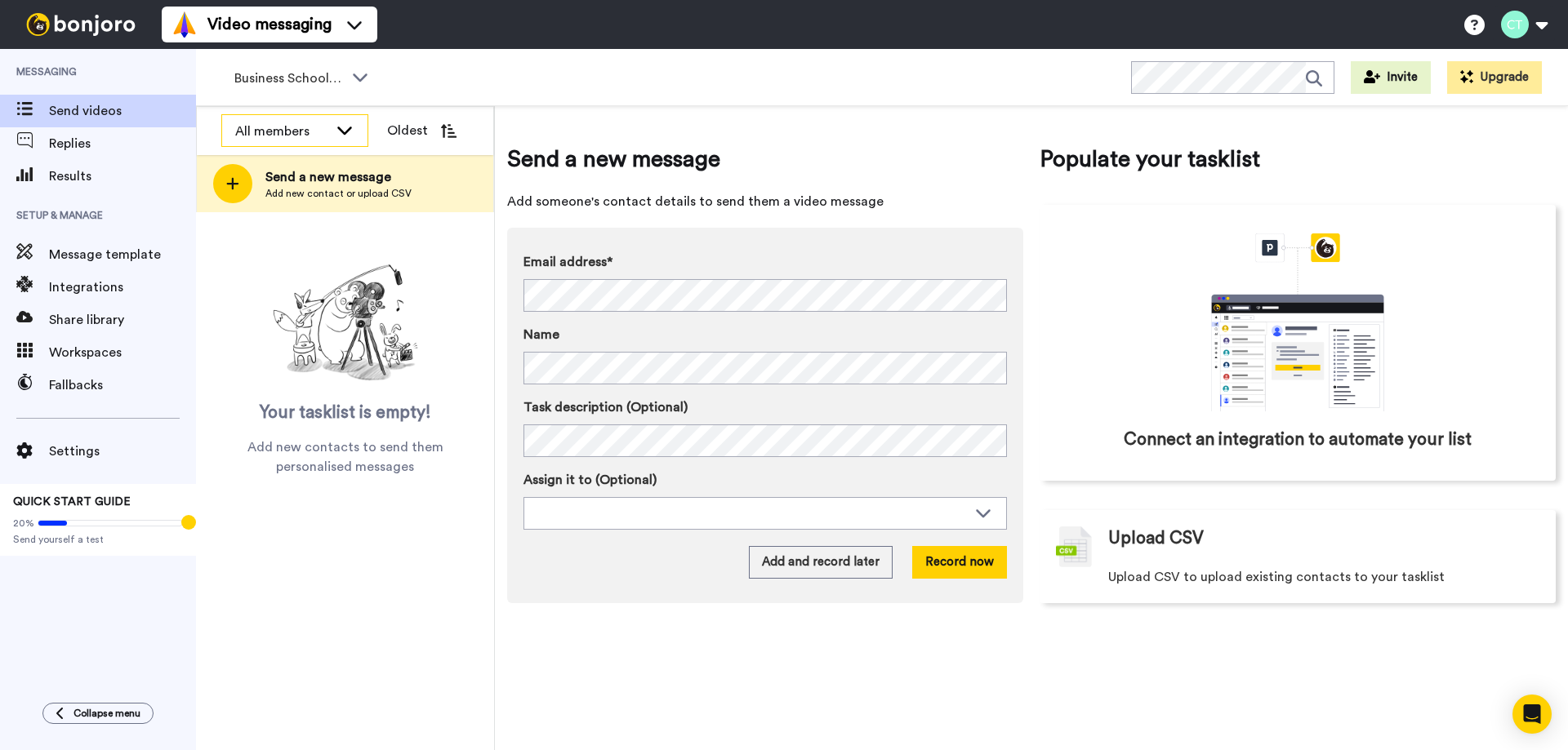
click at [331, 128] on div "All members" at bounding box center [294, 131] width 145 height 33
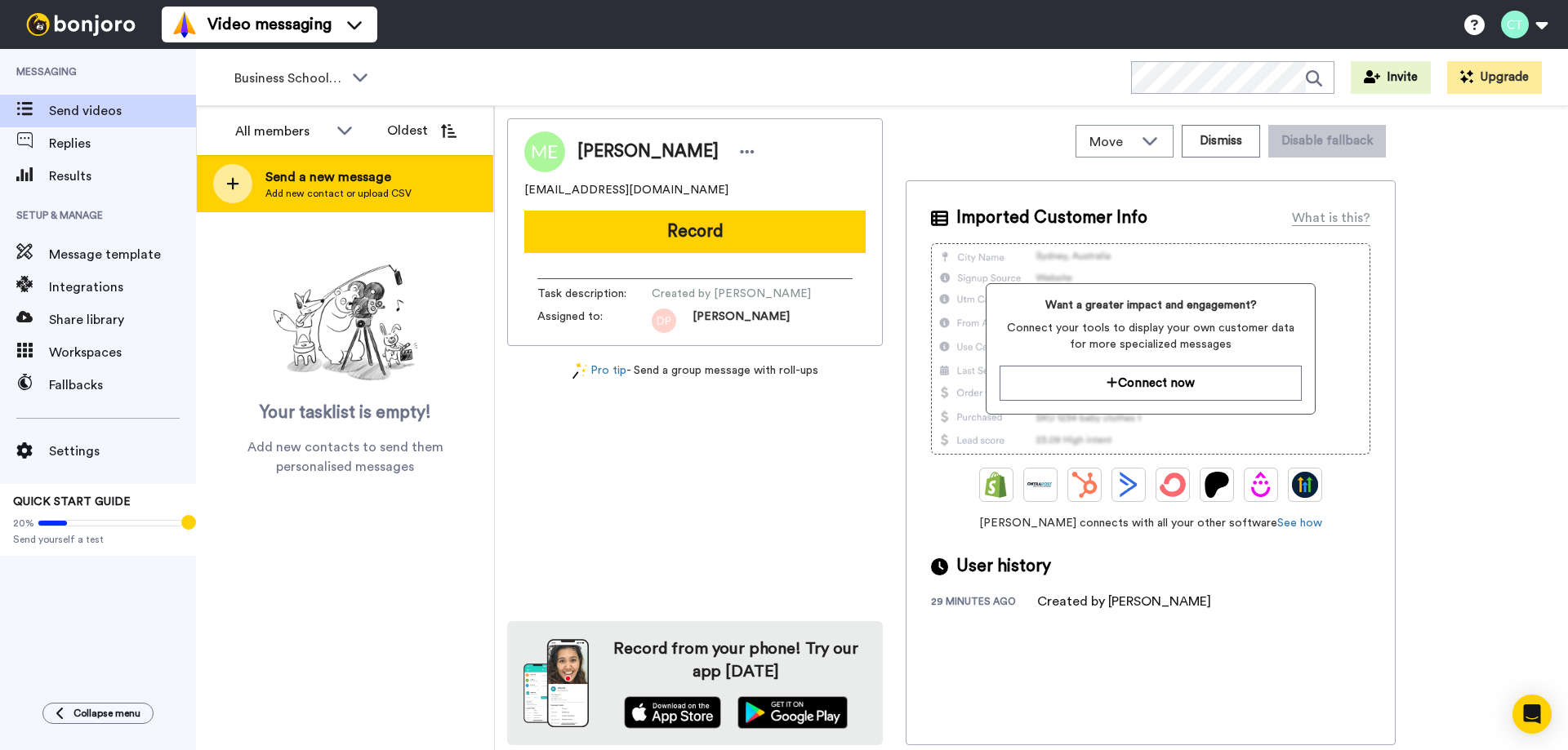
click at [321, 187] on span "Add new contact or upload CSV" at bounding box center [339, 194] width 146 height 13
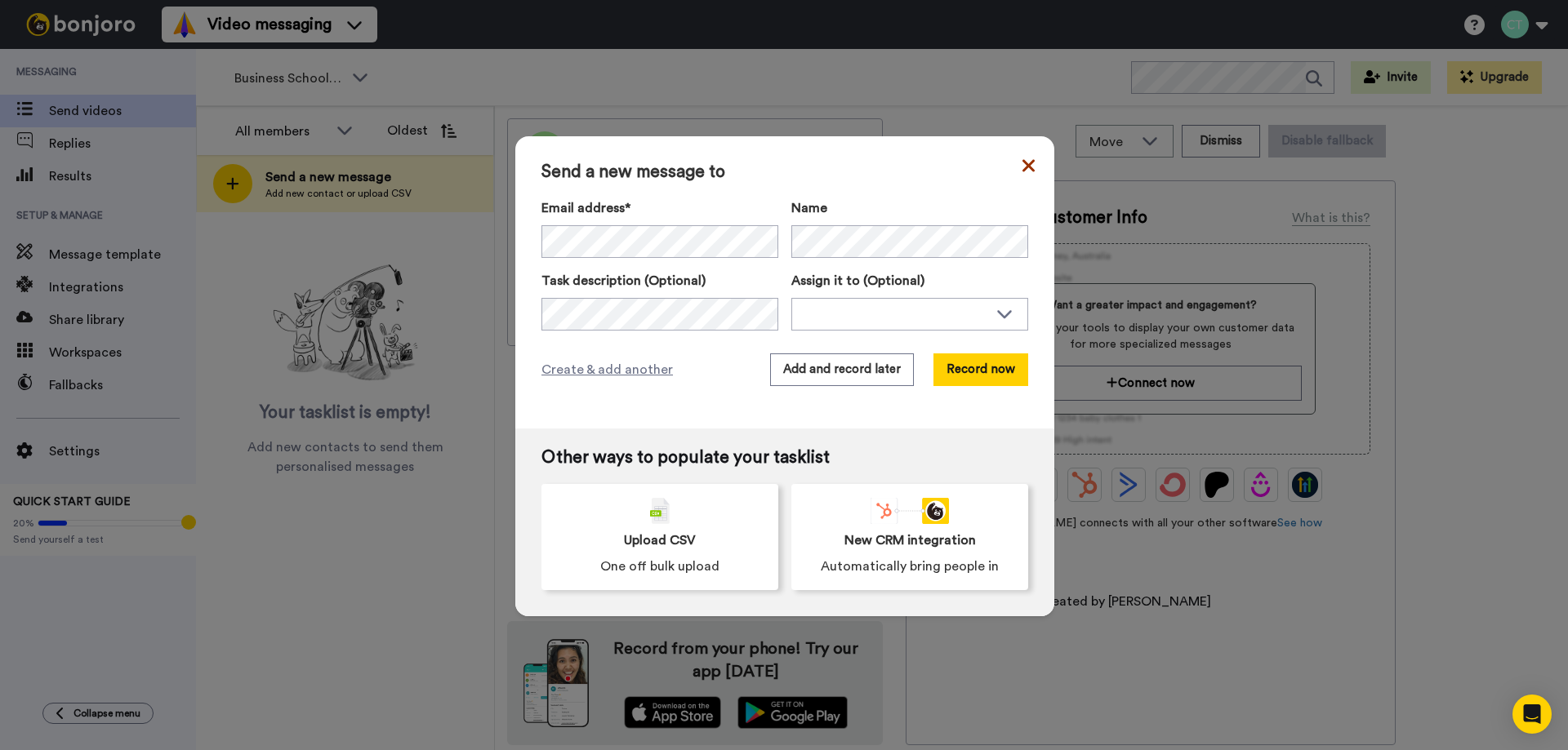
click at [1022, 163] on icon at bounding box center [1028, 166] width 12 height 20
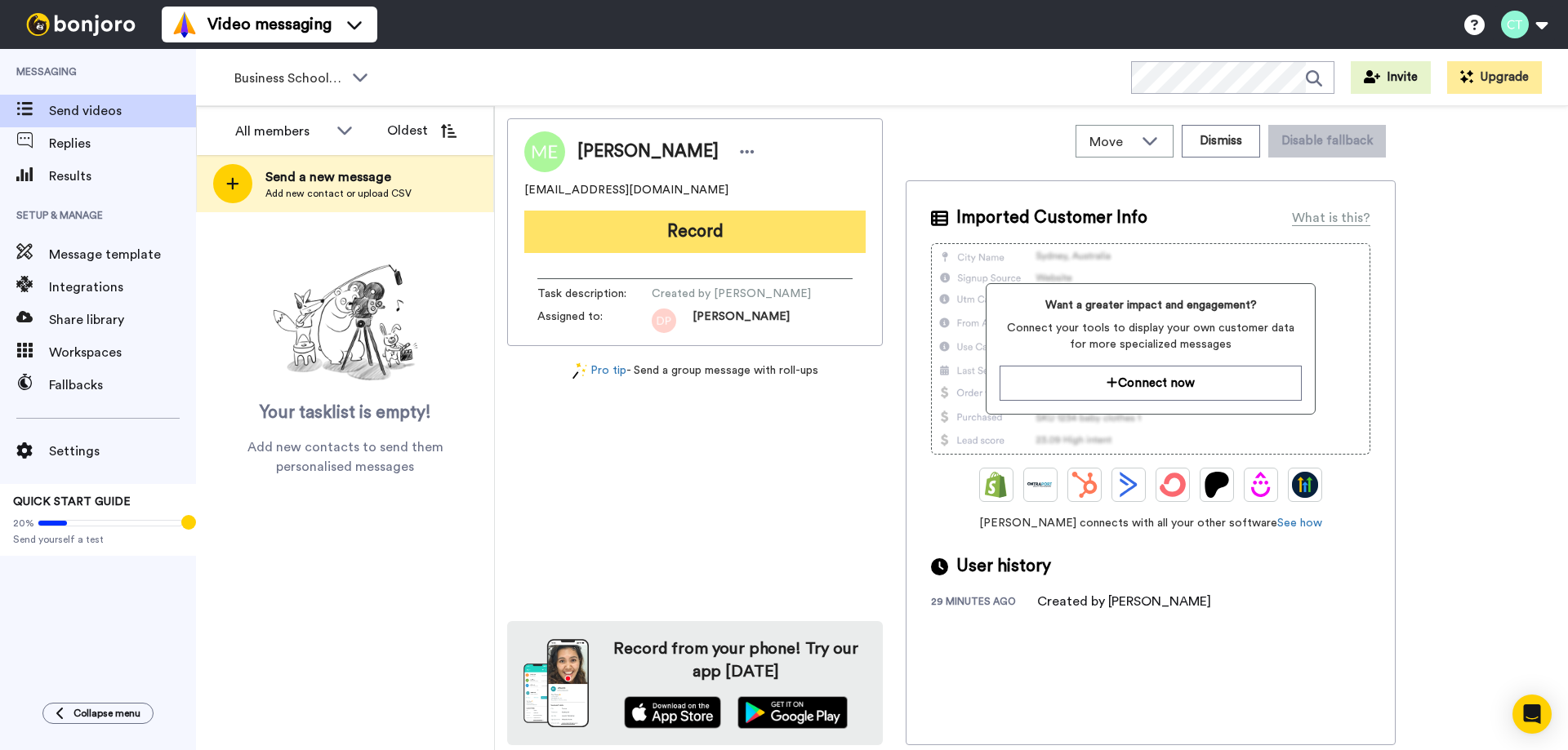
click at [680, 227] on button "Record" at bounding box center [695, 232] width 342 height 43
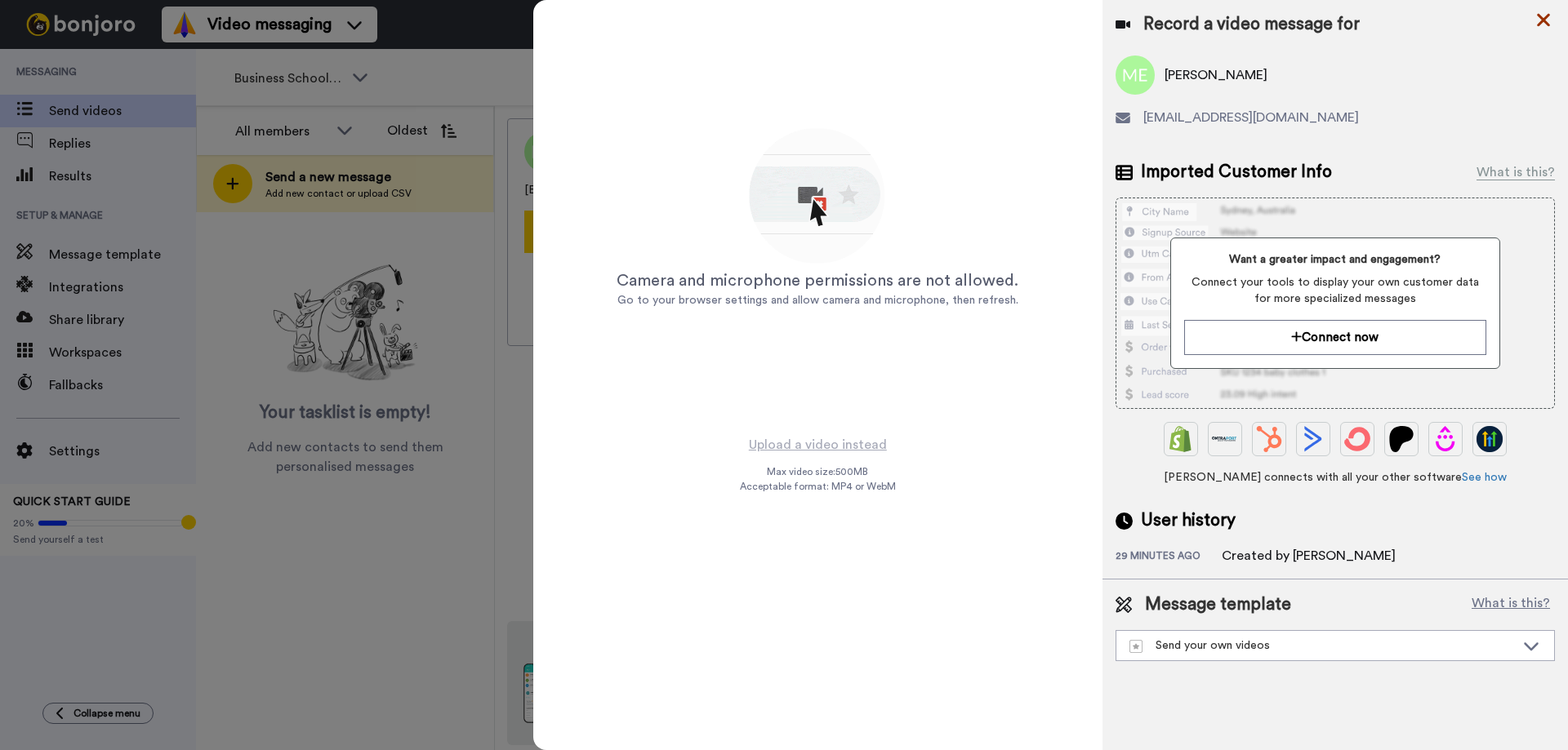
click at [1544, 19] on icon at bounding box center [1543, 21] width 13 height 13
